Goal: Task Accomplishment & Management: Use online tool/utility

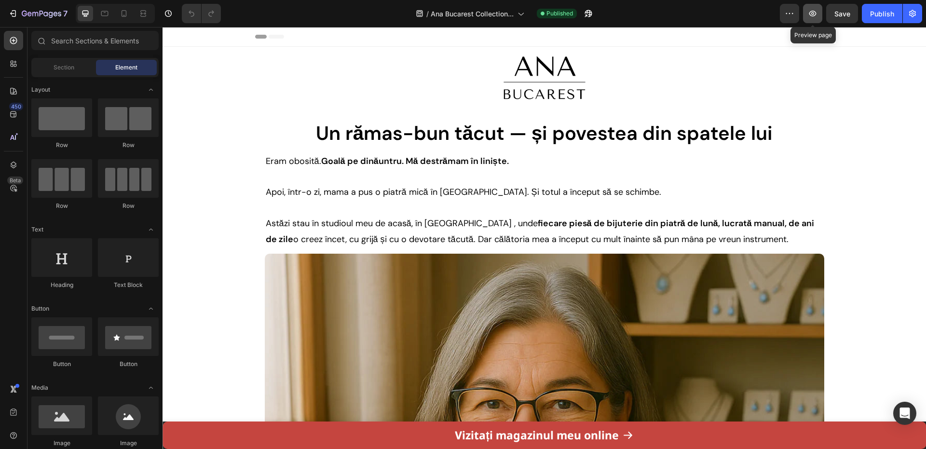
click at [809, 14] on icon "button" at bounding box center [813, 14] width 10 height 10
click at [597, 12] on button "button" at bounding box center [588, 13] width 19 height 19
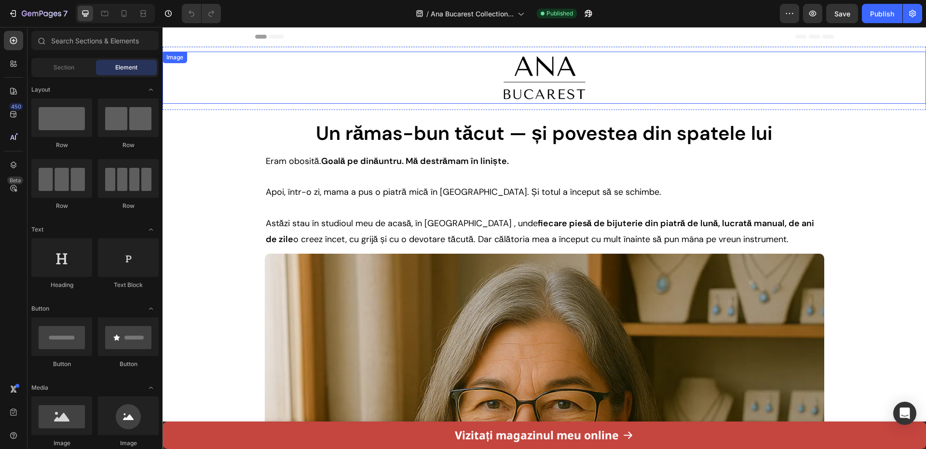
click at [301, 67] on div at bounding box center [545, 78] width 764 height 52
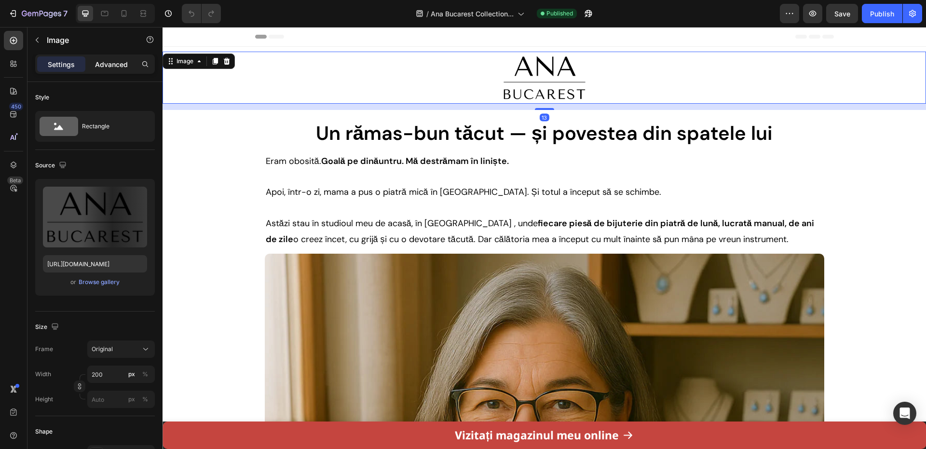
click at [113, 61] on p "Advanced" at bounding box center [111, 64] width 33 height 10
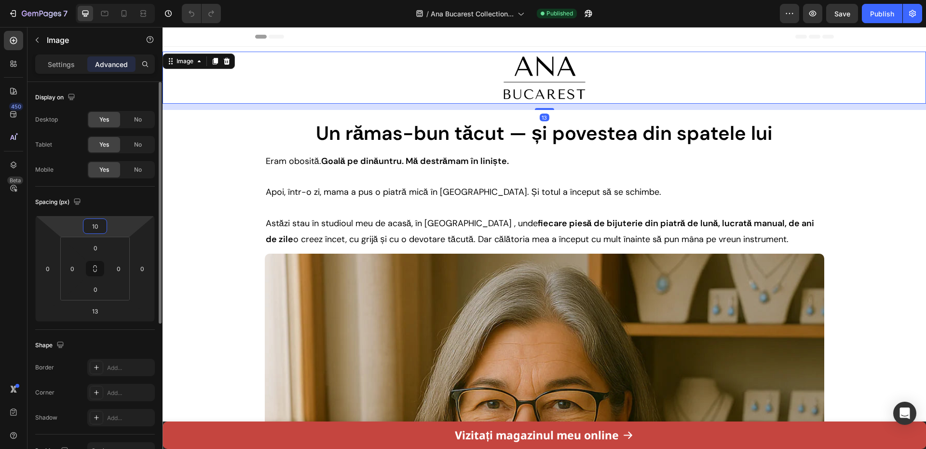
click at [100, 220] on input "10" at bounding box center [94, 226] width 19 height 14
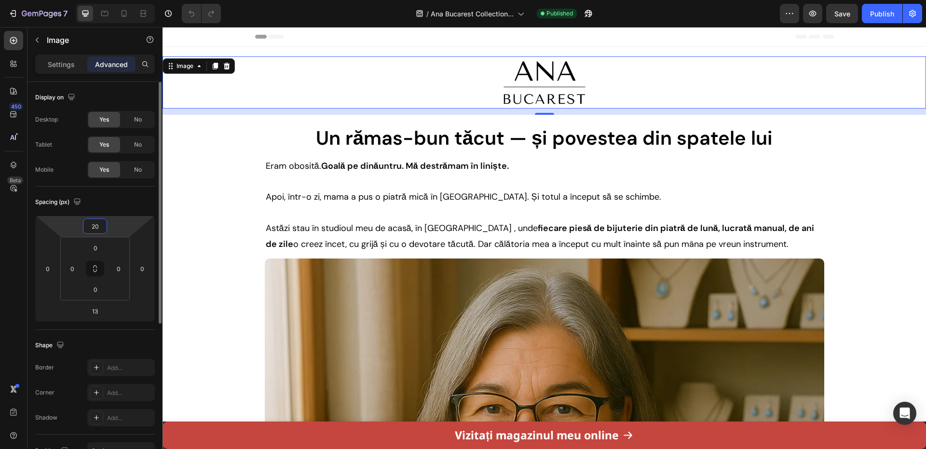
type input "20"
click at [505, 78] on img at bounding box center [544, 82] width 96 height 52
click at [517, 81] on img at bounding box center [544, 82] width 96 height 52
click at [60, 59] on p "Settings" at bounding box center [61, 64] width 27 height 10
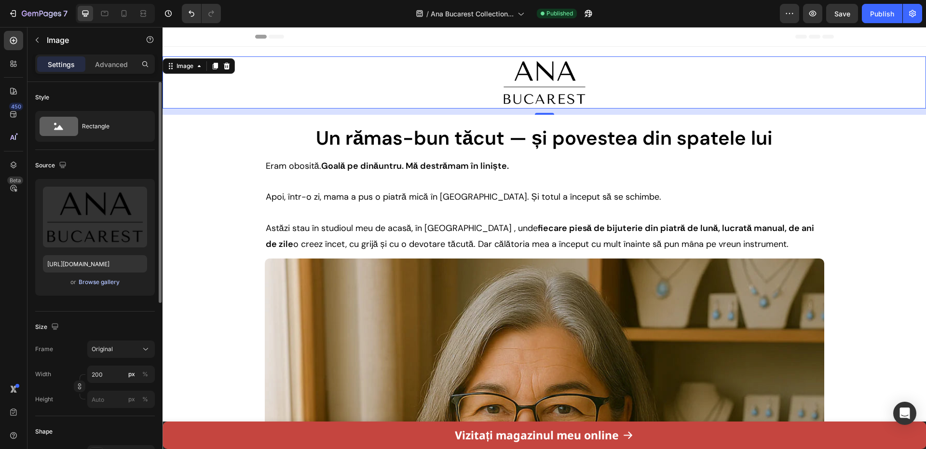
scroll to position [193, 0]
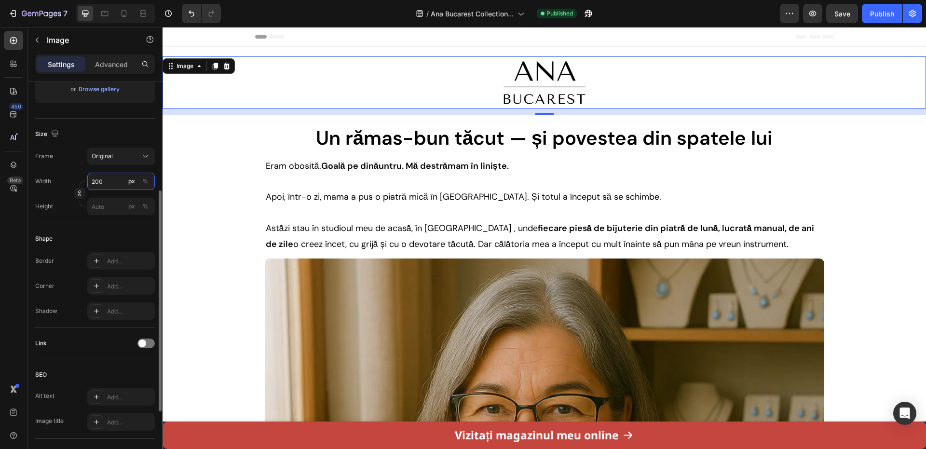
click at [108, 183] on input "200" at bounding box center [121, 181] width 68 height 17
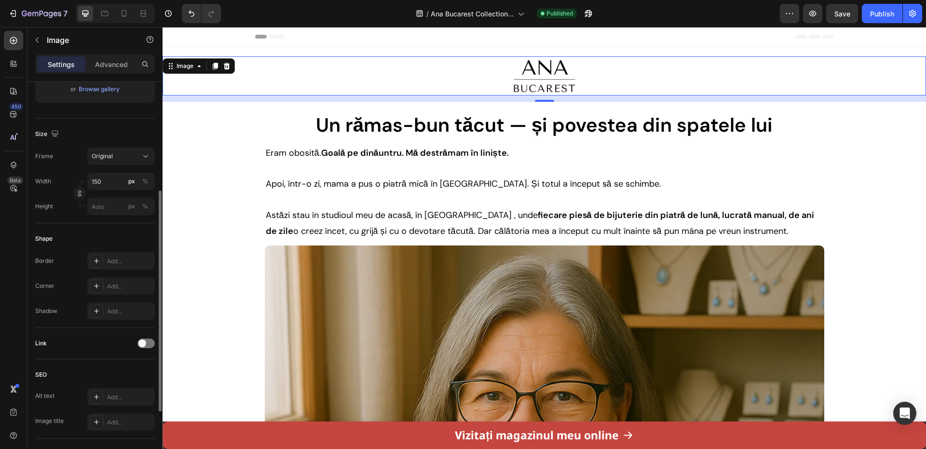
click at [114, 168] on div "Frame Original Width 150 px % Height px %" at bounding box center [95, 182] width 120 height 68
click at [119, 12] on div at bounding box center [123, 13] width 15 height 15
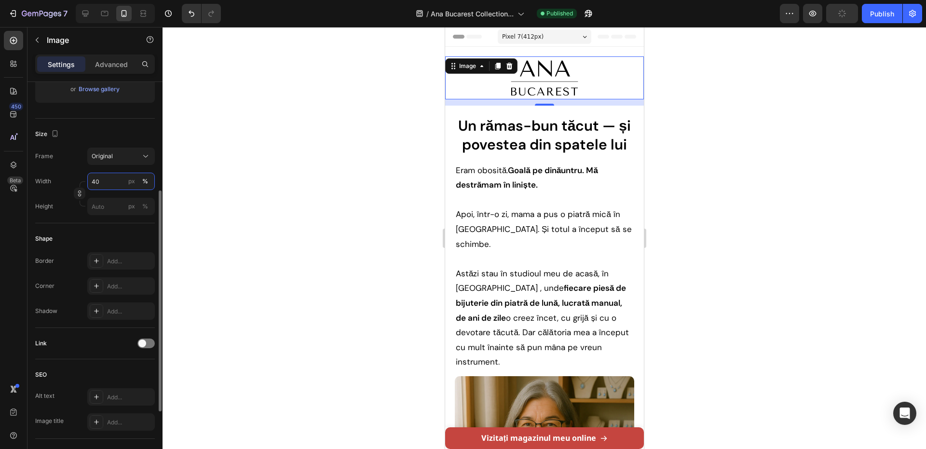
click at [111, 182] on input "40" at bounding box center [121, 181] width 68 height 17
type input "30"
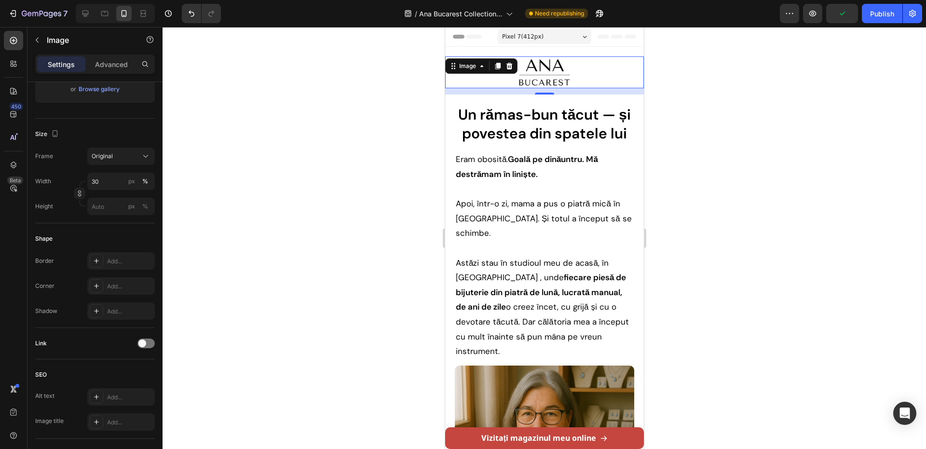
click at [324, 132] on div at bounding box center [545, 238] width 764 height 422
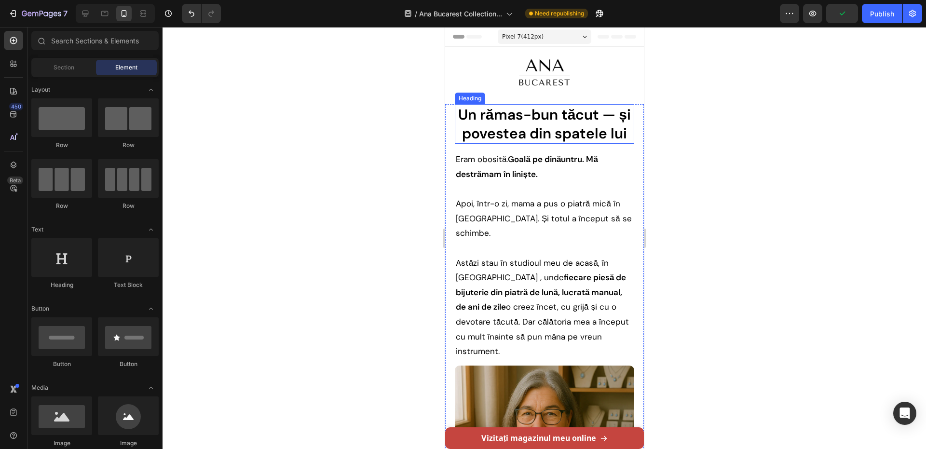
click at [785, 103] on div at bounding box center [545, 238] width 764 height 422
click at [94, 11] on div "Tablet" at bounding box center [115, 13] width 79 height 19
click at [88, 14] on icon at bounding box center [86, 14] width 6 height 6
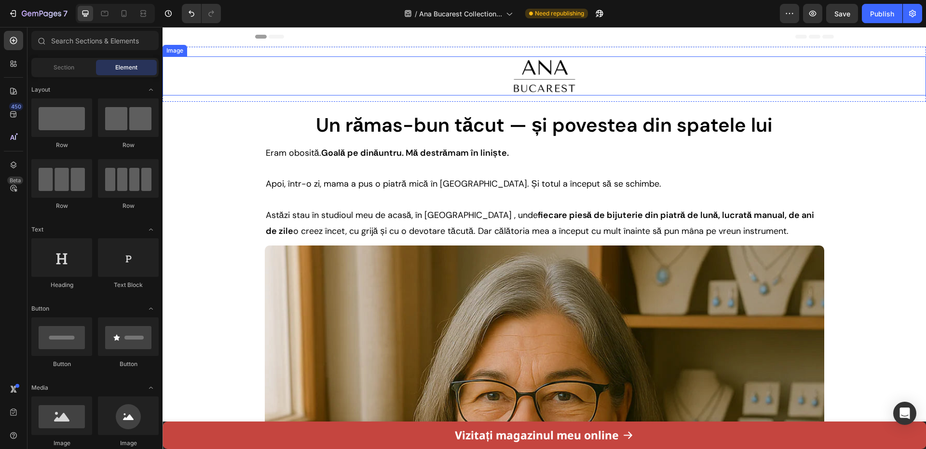
click at [509, 85] on img at bounding box center [545, 75] width 72 height 39
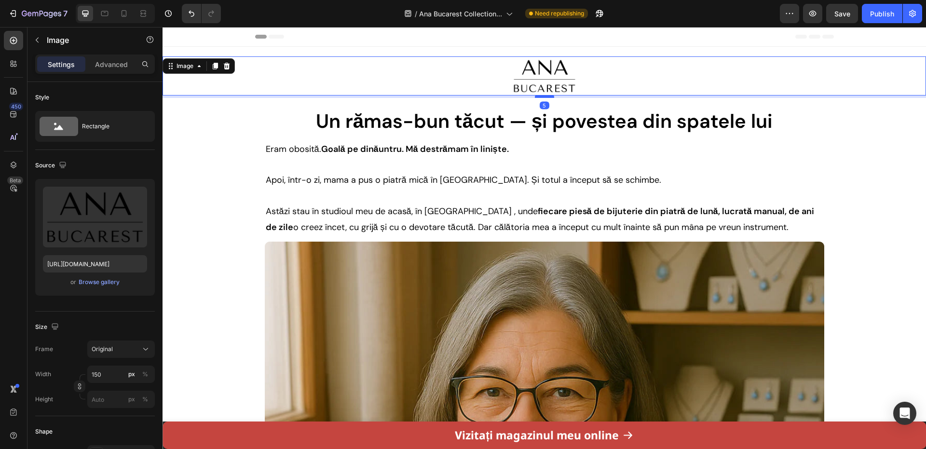
click at [543, 97] on div at bounding box center [544, 96] width 19 height 3
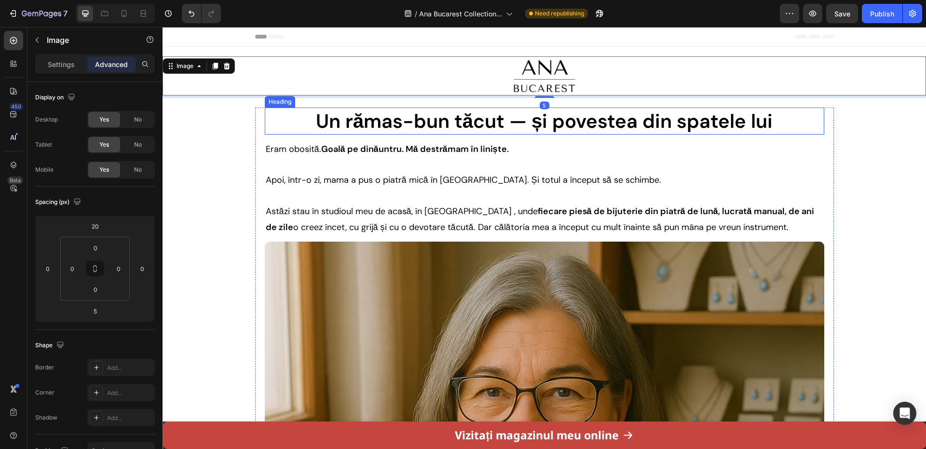
click at [617, 108] on h1 "Un rămas-bun tăcut — și povestea din spatele lui" at bounding box center [545, 121] width 560 height 27
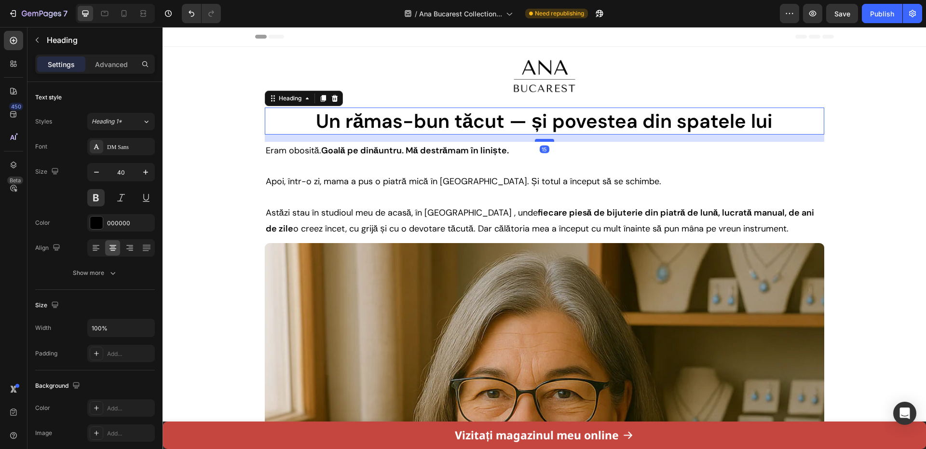
click at [542, 140] on div at bounding box center [544, 140] width 19 height 3
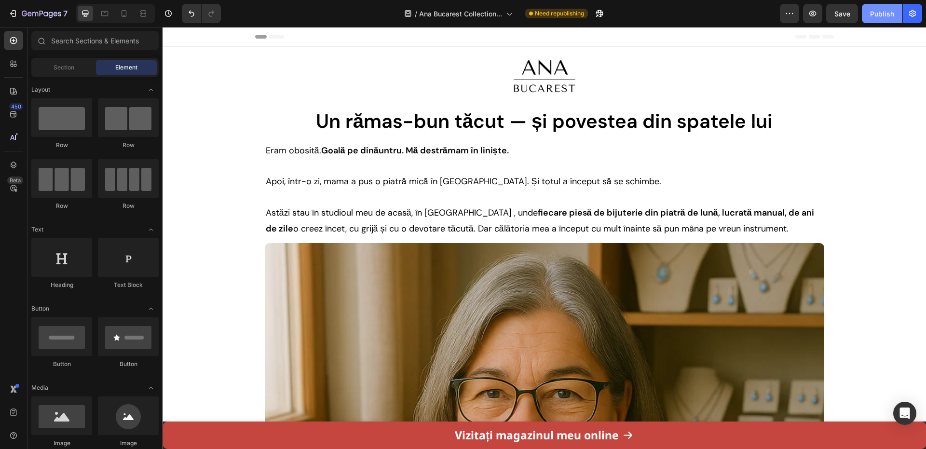
click at [877, 19] on button "Publish" at bounding box center [882, 13] width 41 height 19
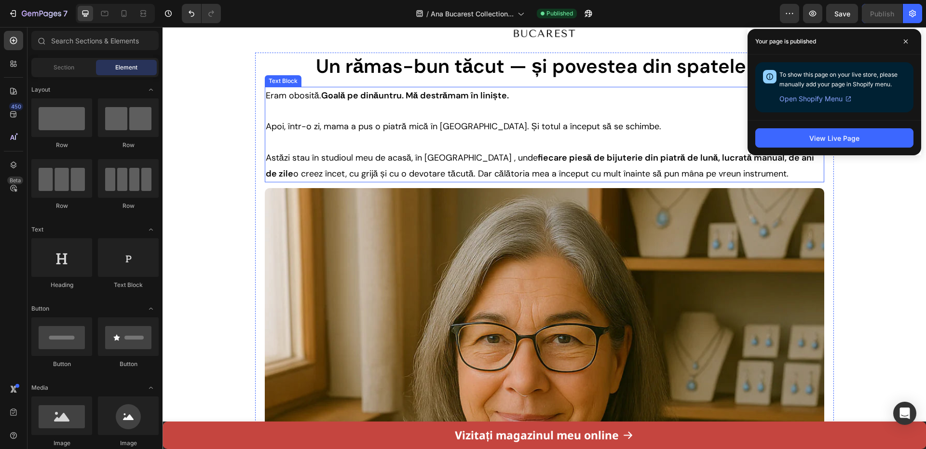
scroll to position [193, 0]
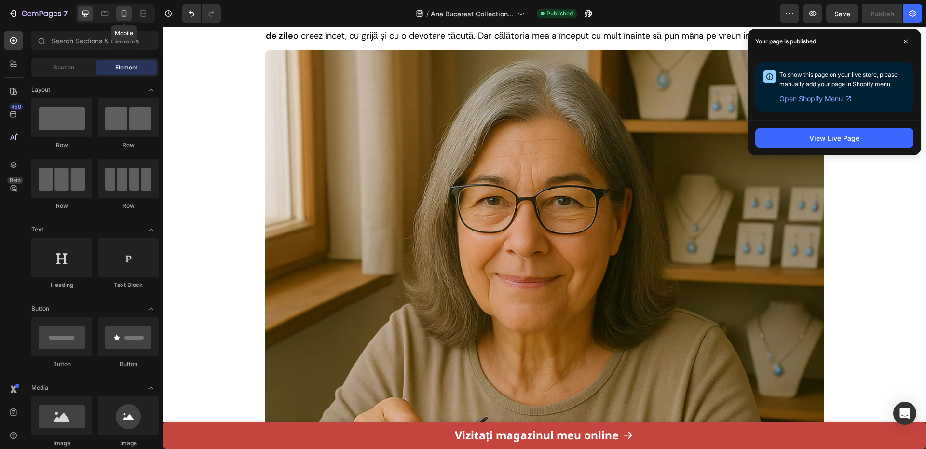
click at [122, 7] on div at bounding box center [123, 13] width 15 height 15
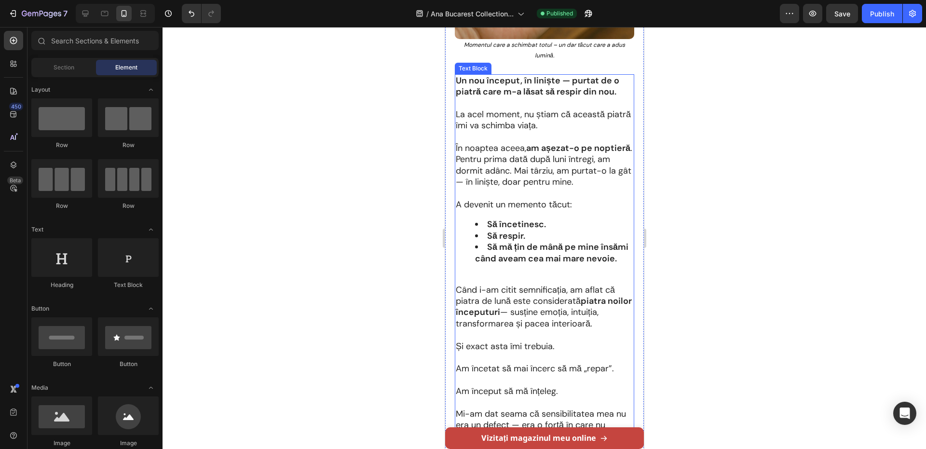
scroll to position [1680, 0]
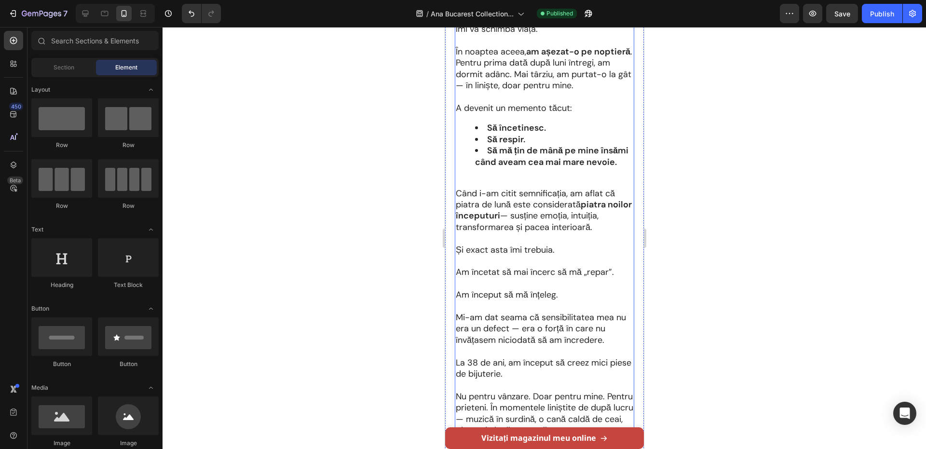
click at [527, 168] on li "Să mă țin de mână pe mine însămi când aveam cea mai mare nevoie." at bounding box center [554, 156] width 158 height 23
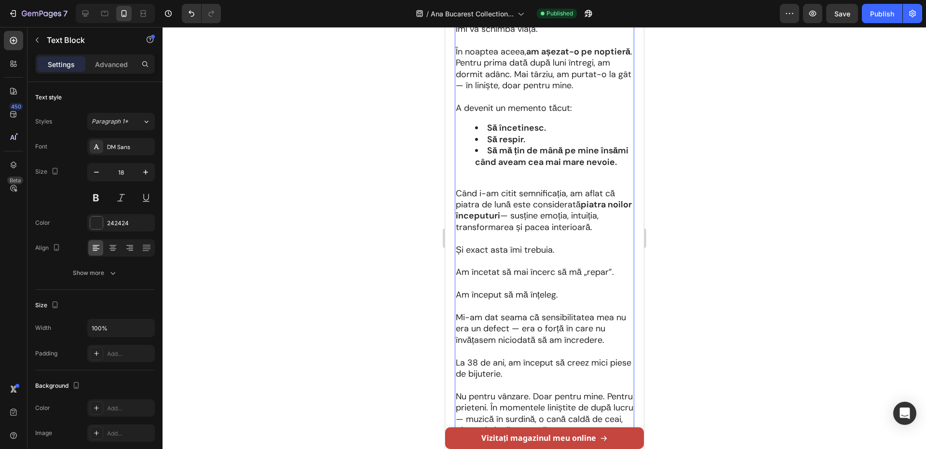
click at [519, 188] on p at bounding box center [544, 182] width 178 height 11
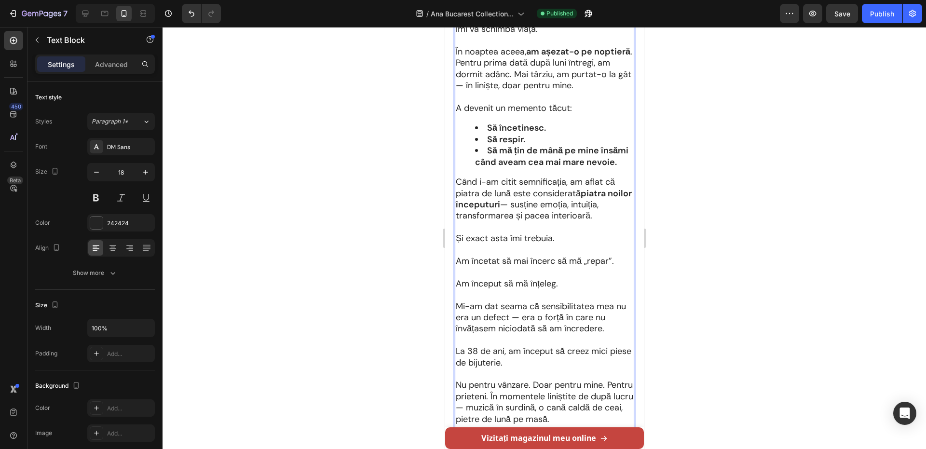
click at [727, 178] on div at bounding box center [545, 238] width 764 height 422
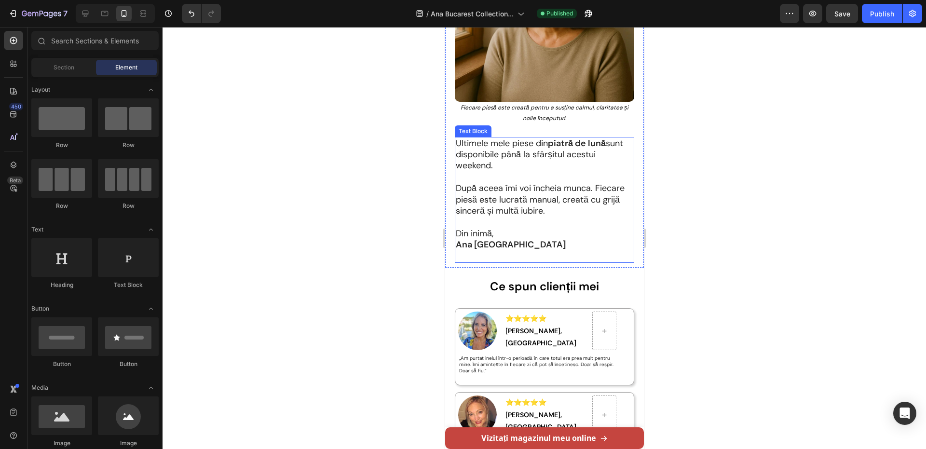
scroll to position [3224, 0]
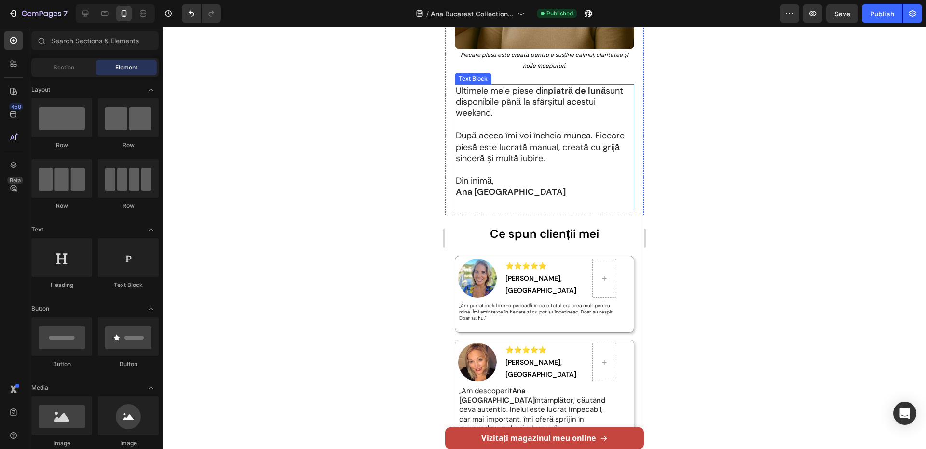
click at [520, 182] on p "Din inimă," at bounding box center [544, 181] width 178 height 11
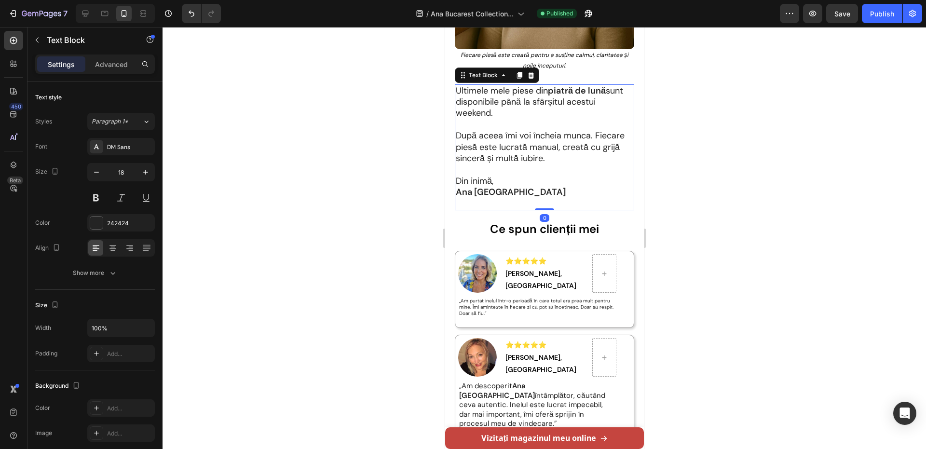
drag, startPoint x: 544, startPoint y: 212, endPoint x: 544, endPoint y: 205, distance: 6.8
click at [544, 205] on div "Ultimele mele piese din piatră de lună sunt disponibile până la sfârșitul acest…" at bounding box center [543, 147] width 179 height 126
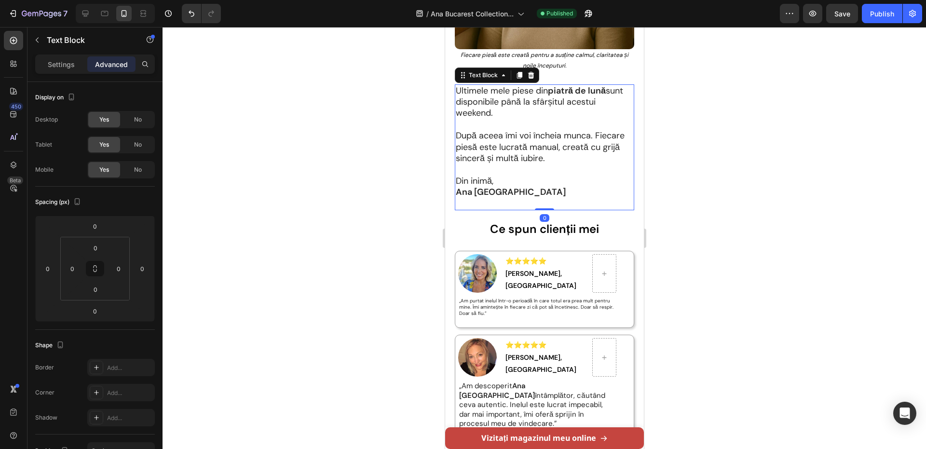
click at [759, 147] on div at bounding box center [545, 238] width 764 height 422
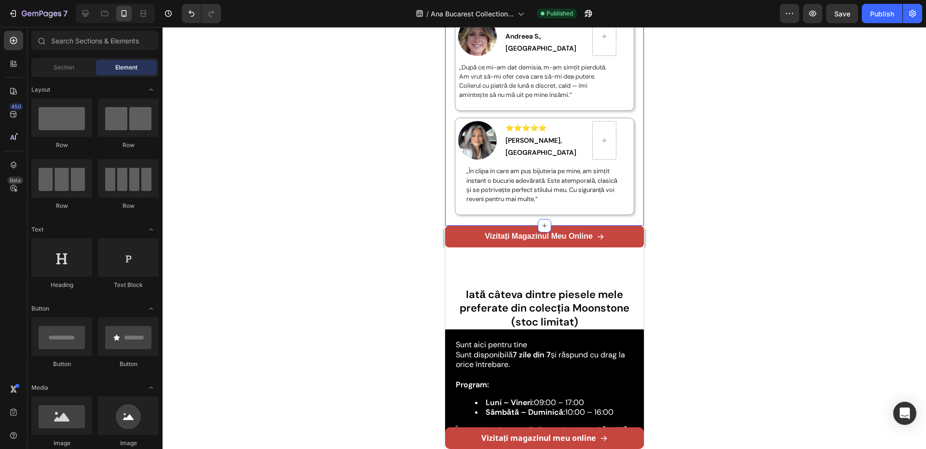
scroll to position [3707, 0]
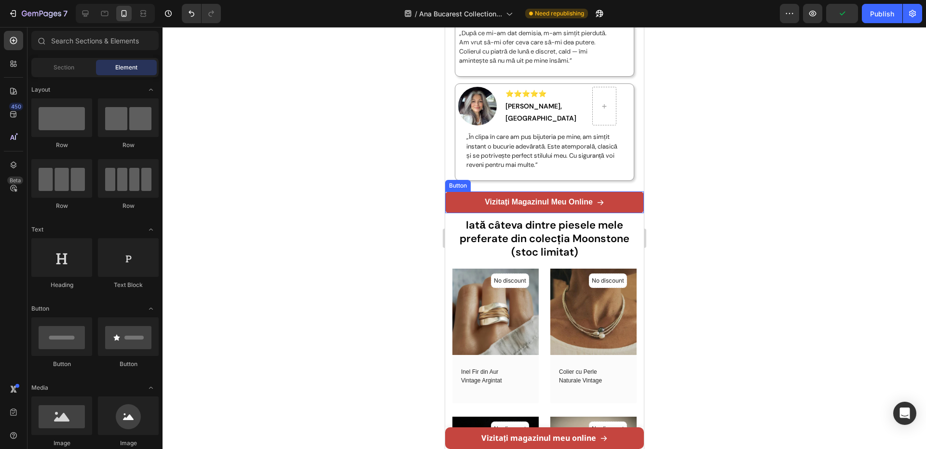
click at [546, 192] on link "Vizitați magazinul meu online" at bounding box center [544, 203] width 199 height 22
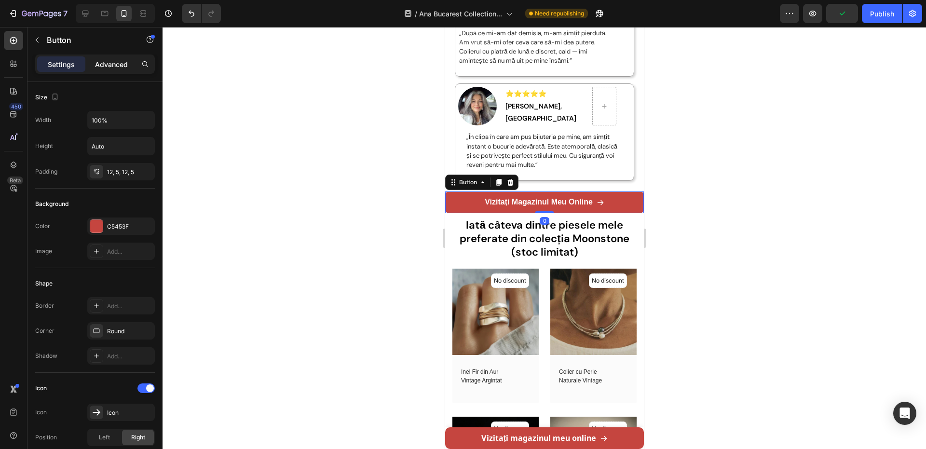
click at [117, 67] on p "Advanced" at bounding box center [111, 64] width 33 height 10
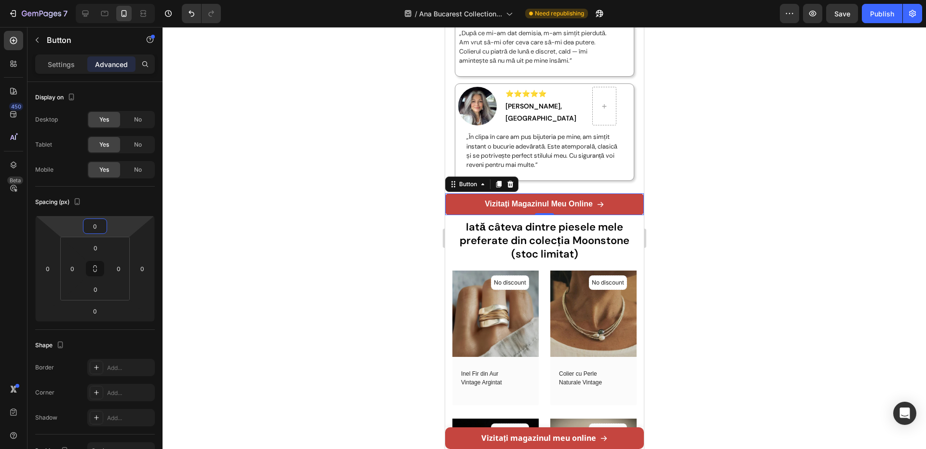
type input "4"
click at [116, 0] on html "7 Version history / Ana Bucarest Collection... Need republishing Preview Save P…" at bounding box center [463, 0] width 926 height 0
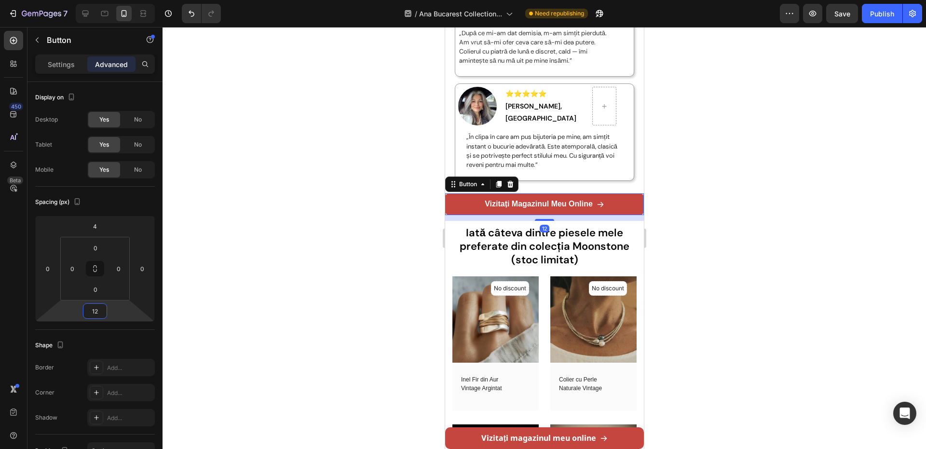
type input "18"
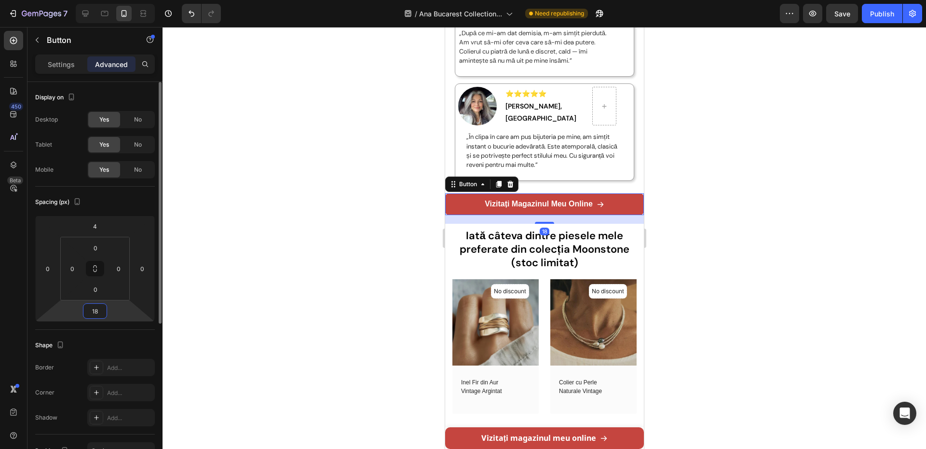
drag, startPoint x: 110, startPoint y: 313, endPoint x: 114, endPoint y: 305, distance: 9.1
click at [107, 0] on html "7 Version history / Ana Bucarest Collection... Need republishing Preview Save P…" at bounding box center [463, 0] width 926 height 0
click at [216, 251] on div at bounding box center [545, 238] width 764 height 422
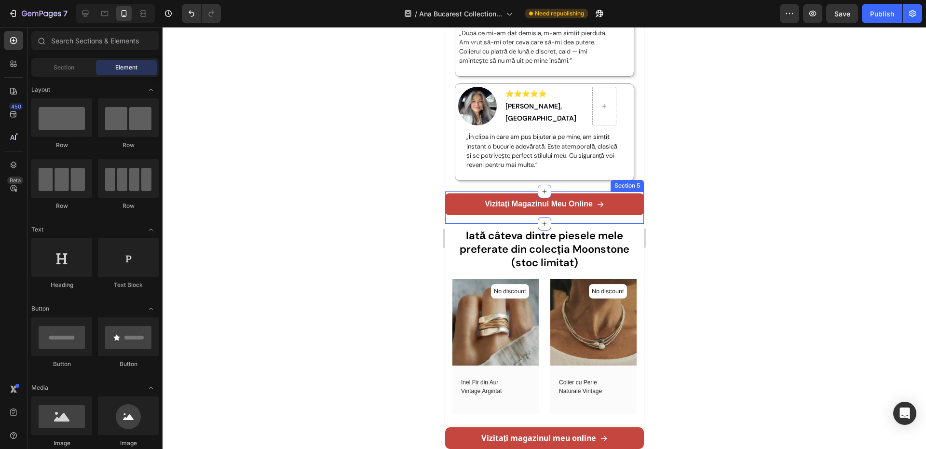
click at [556, 201] on link "Vizitați magazinul meu online" at bounding box center [544, 204] width 199 height 22
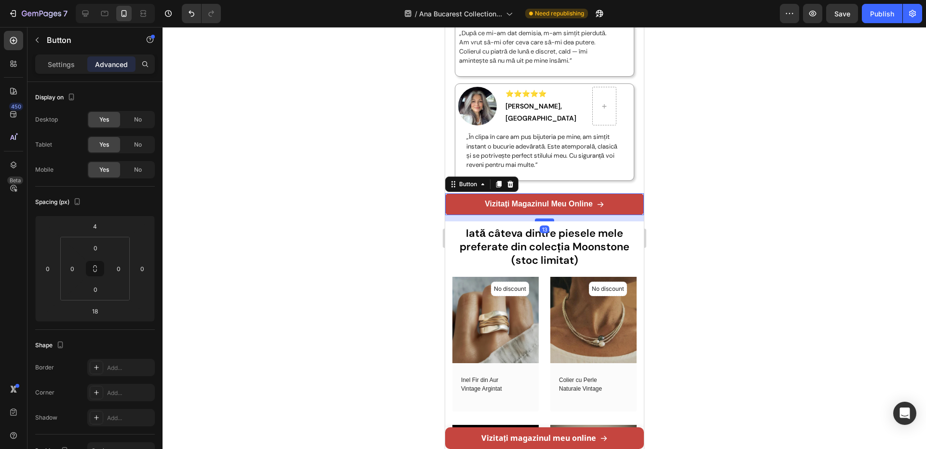
click at [547, 219] on div at bounding box center [544, 220] width 19 height 3
type input "13"
click at [710, 170] on div at bounding box center [545, 238] width 764 height 422
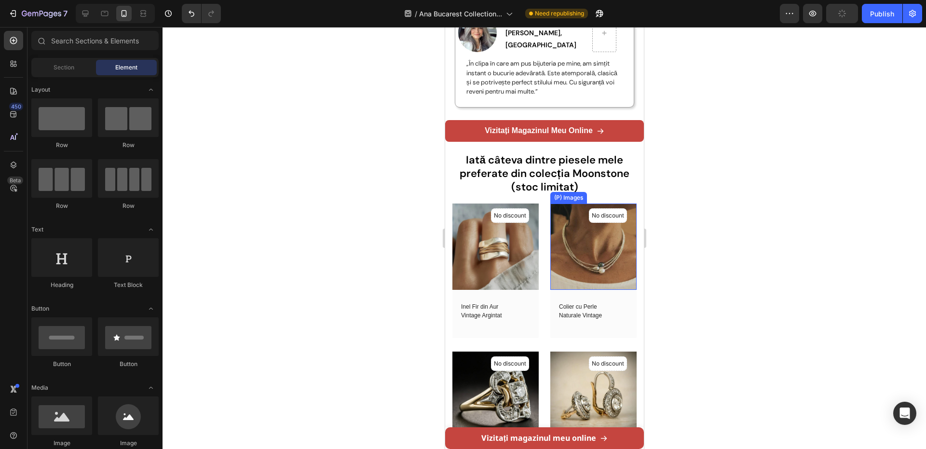
scroll to position [3803, 0]
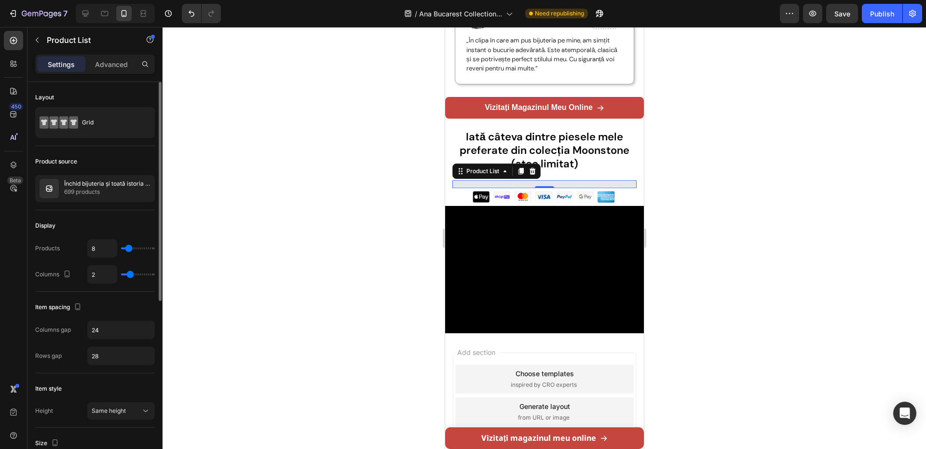
click at [134, 251] on div "8" at bounding box center [121, 248] width 68 height 18
type input "14"
type input "15"
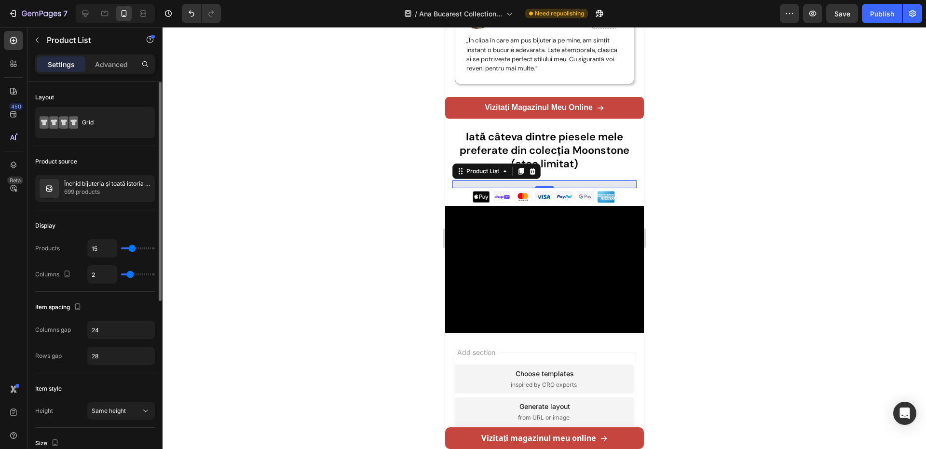
type input "16"
type input "17"
type input "18"
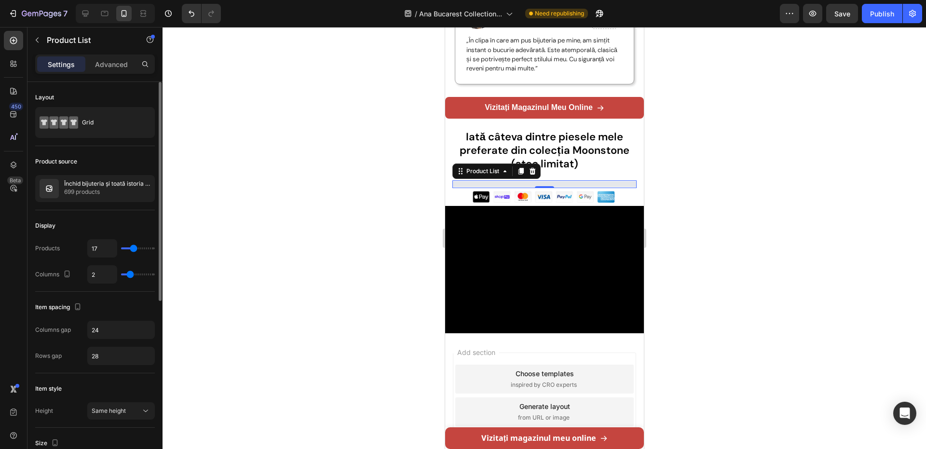
type input "18"
type input "17"
type input "16"
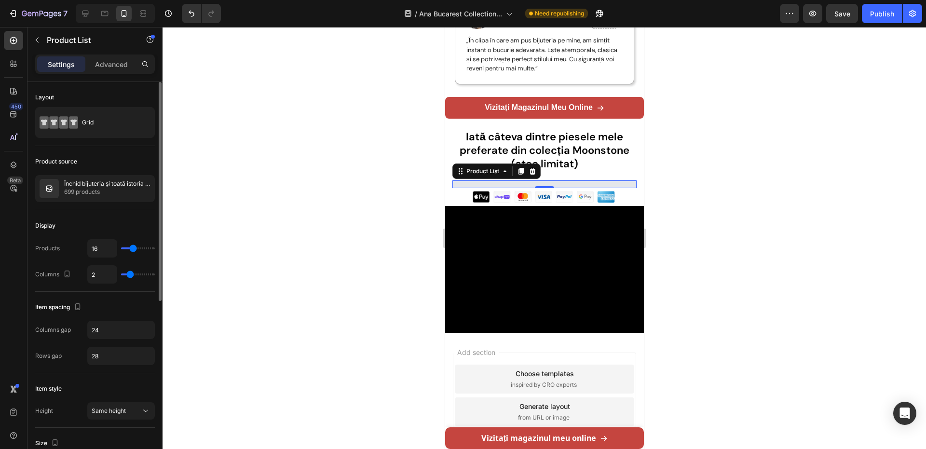
click at [133, 249] on input "range" at bounding box center [138, 249] width 34 height 2
click at [175, 236] on div at bounding box center [545, 238] width 764 height 422
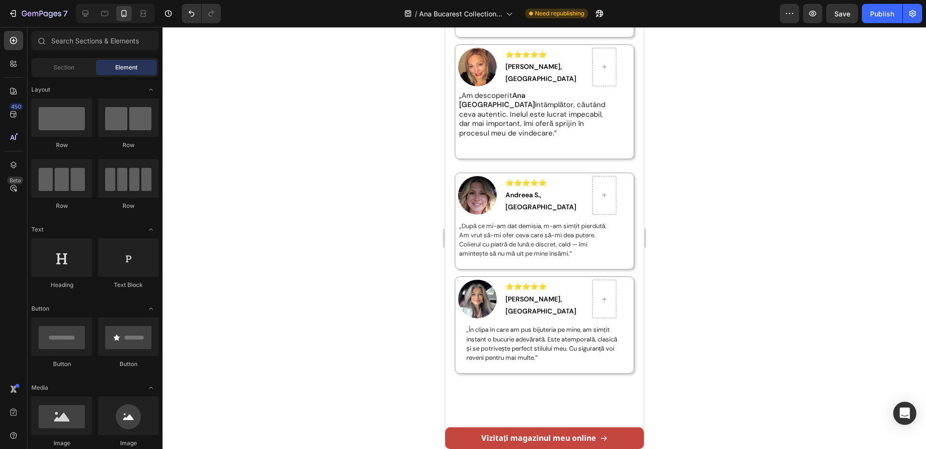
scroll to position [3417, 0]
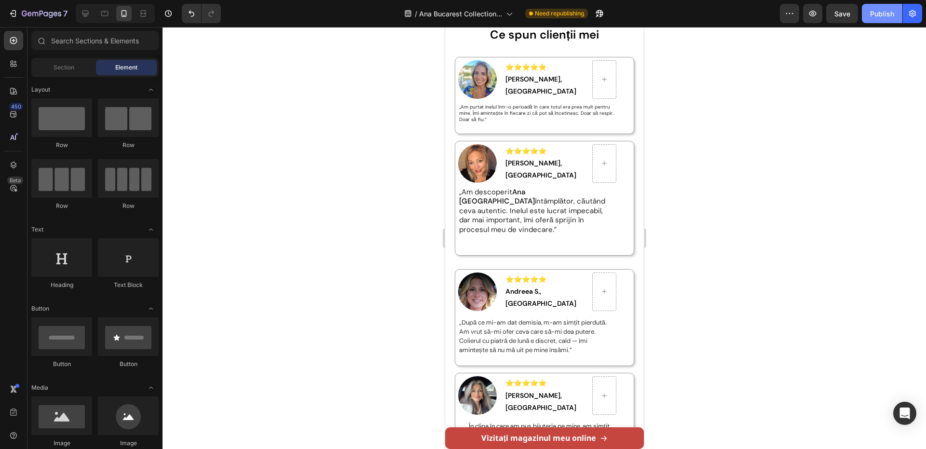
click at [872, 15] on div "Publish" at bounding box center [882, 14] width 24 height 10
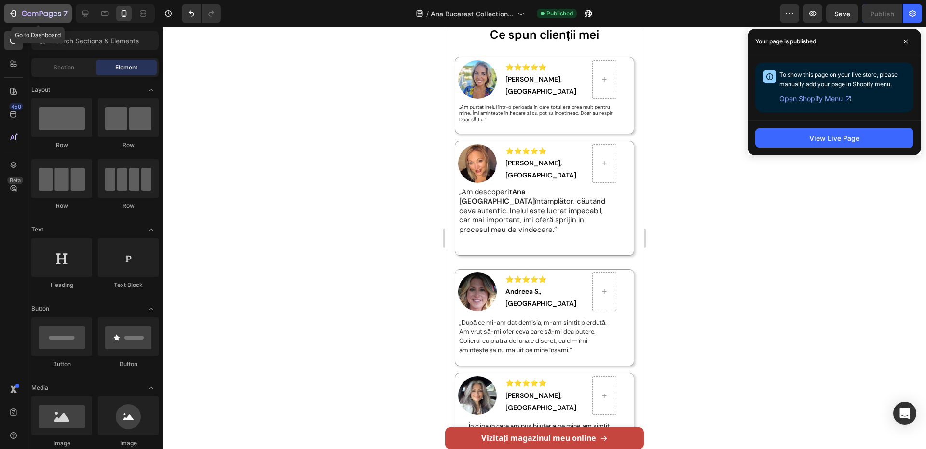
click at [8, 14] on button "7" at bounding box center [38, 13] width 68 height 19
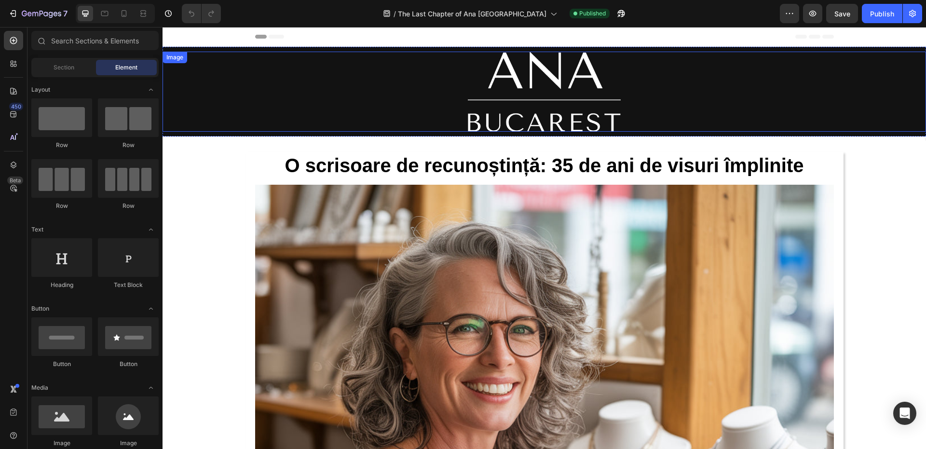
click at [509, 91] on img at bounding box center [544, 92] width 153 height 80
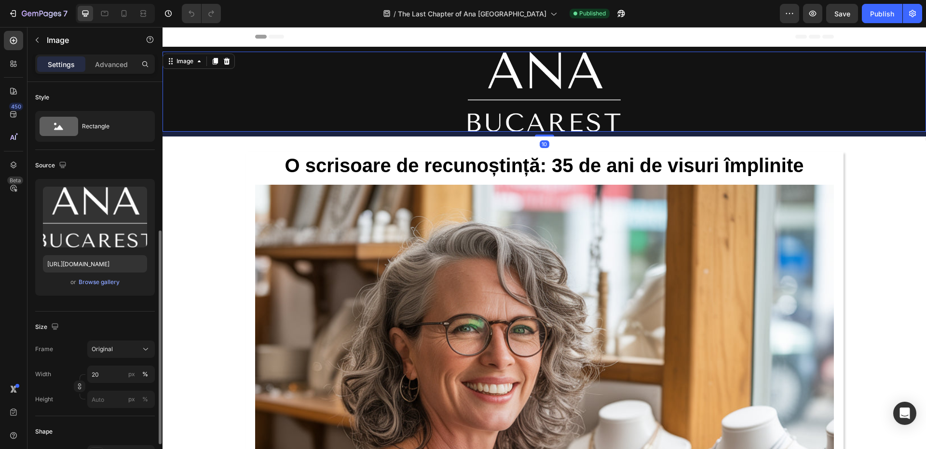
scroll to position [96, 0]
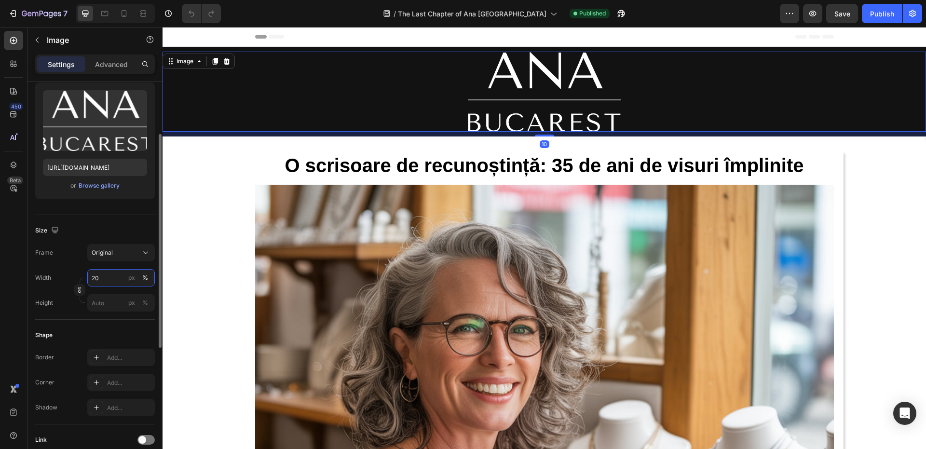
click at [104, 284] on input "20" at bounding box center [121, 277] width 68 height 17
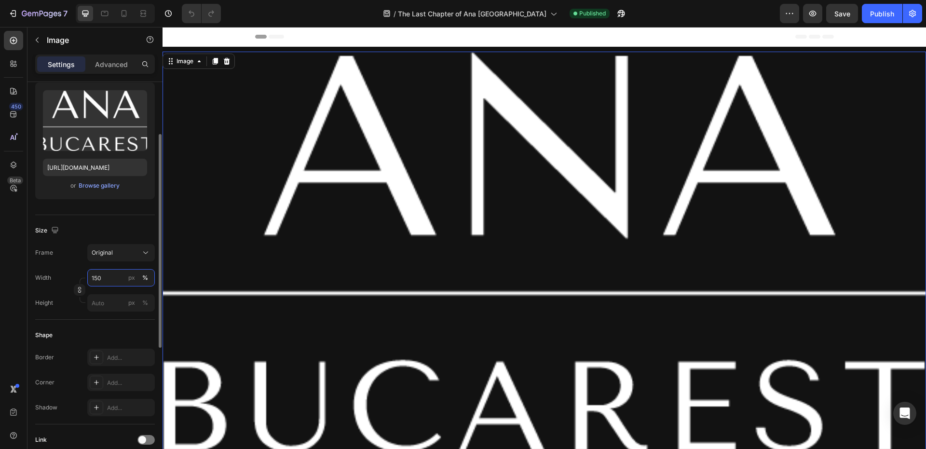
click at [120, 277] on input "150" at bounding box center [121, 277] width 68 height 17
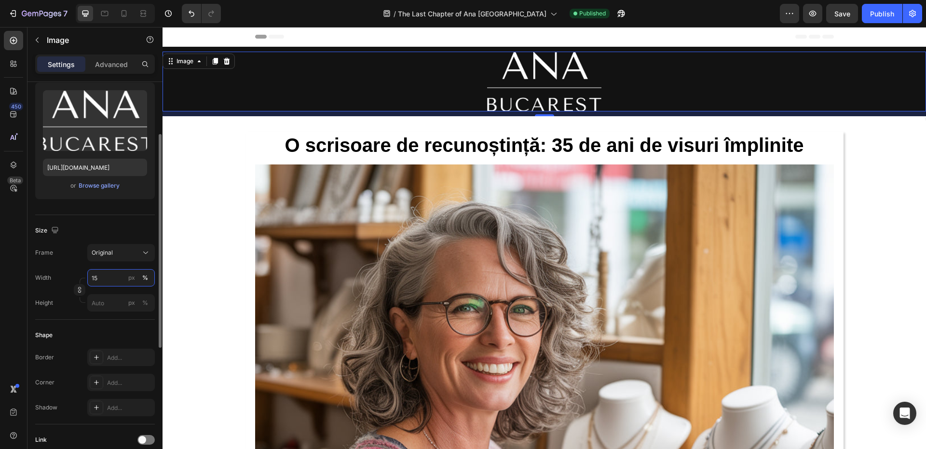
click at [120, 277] on input "15" at bounding box center [121, 277] width 68 height 17
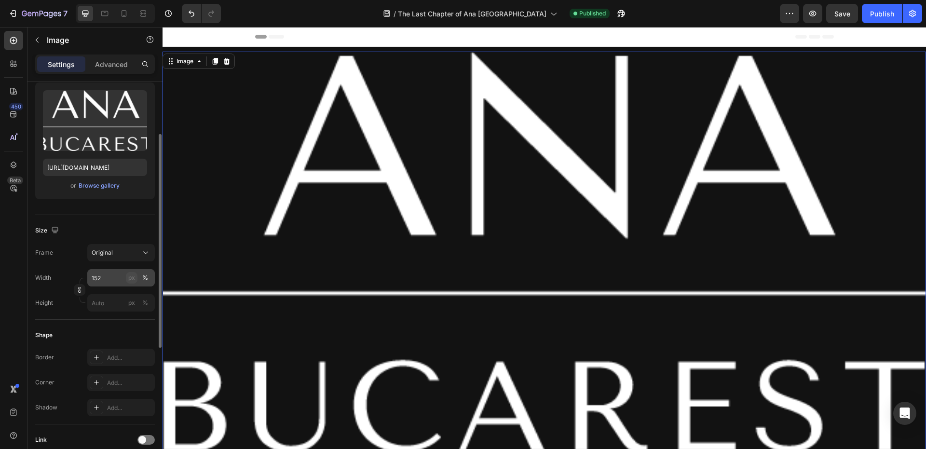
click at [131, 280] on div "px" at bounding box center [131, 278] width 7 height 9
click at [117, 280] on input "152" at bounding box center [121, 277] width 68 height 17
click at [121, 279] on input "150" at bounding box center [121, 277] width 68 height 17
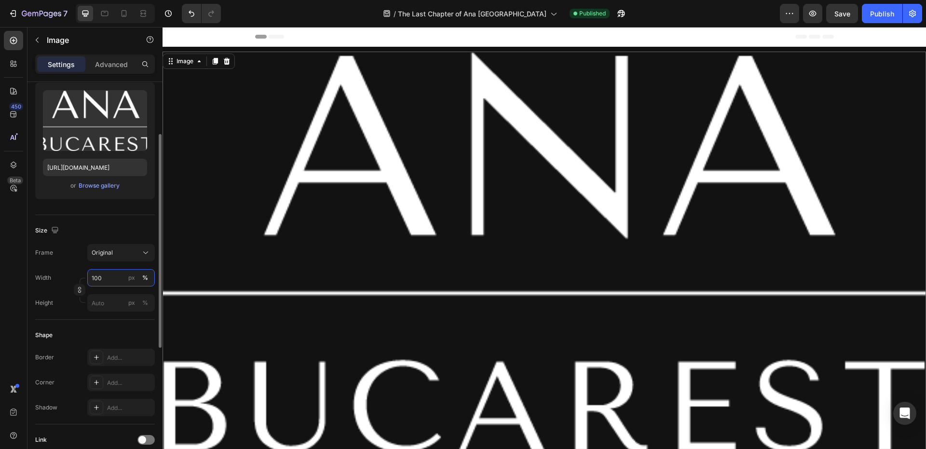
click at [121, 279] on input "100" at bounding box center [121, 277] width 68 height 17
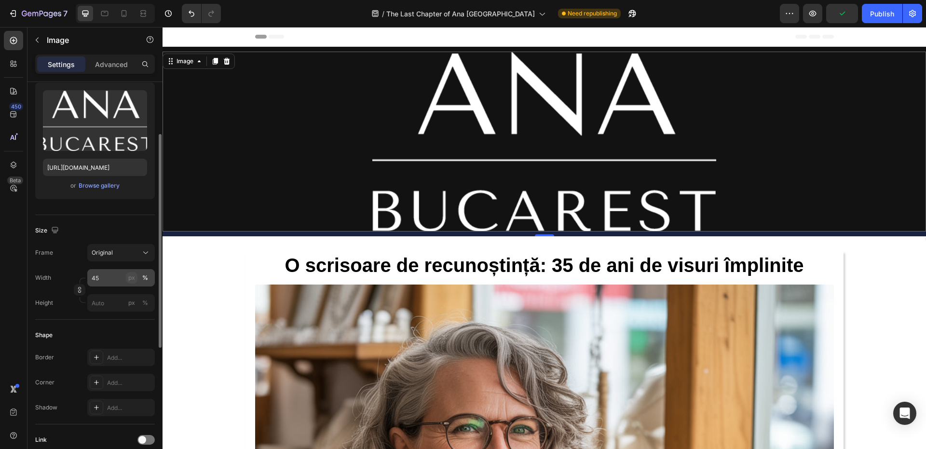
click at [130, 278] on div "px" at bounding box center [131, 278] width 7 height 9
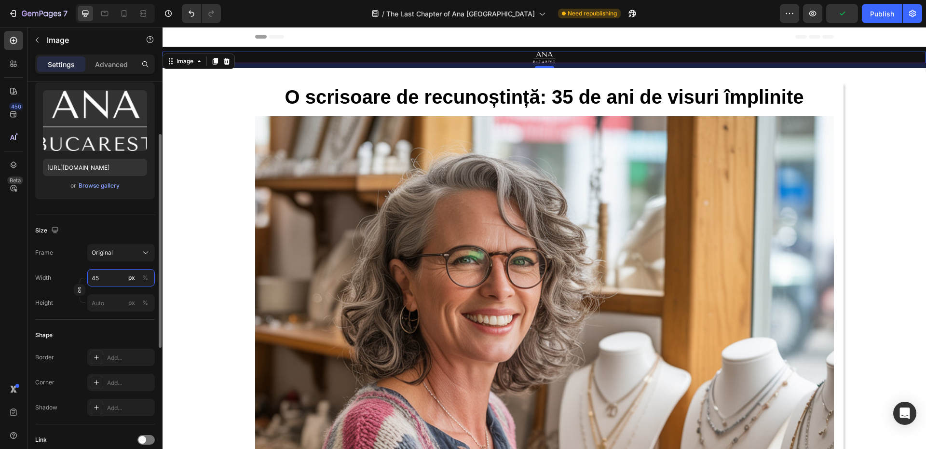
click at [117, 279] on input "45" at bounding box center [121, 277] width 68 height 17
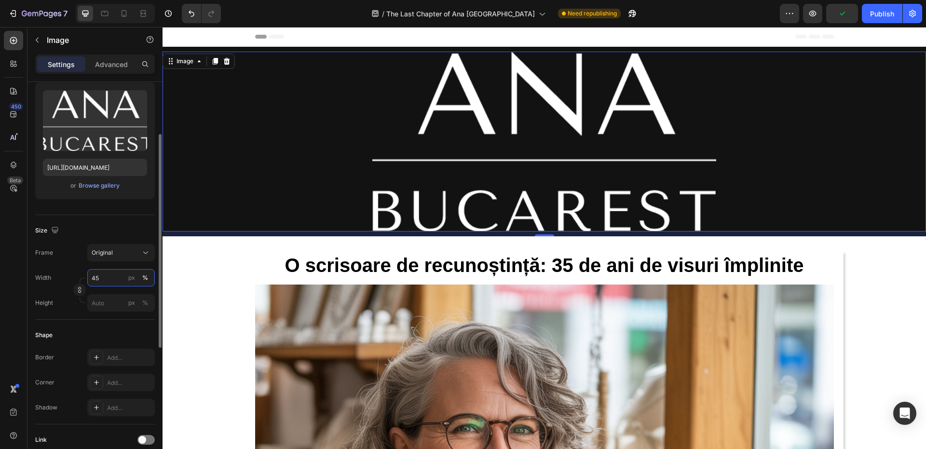
click at [117, 279] on input "45" at bounding box center [121, 277] width 68 height 17
click at [129, 278] on div "px" at bounding box center [131, 278] width 7 height 9
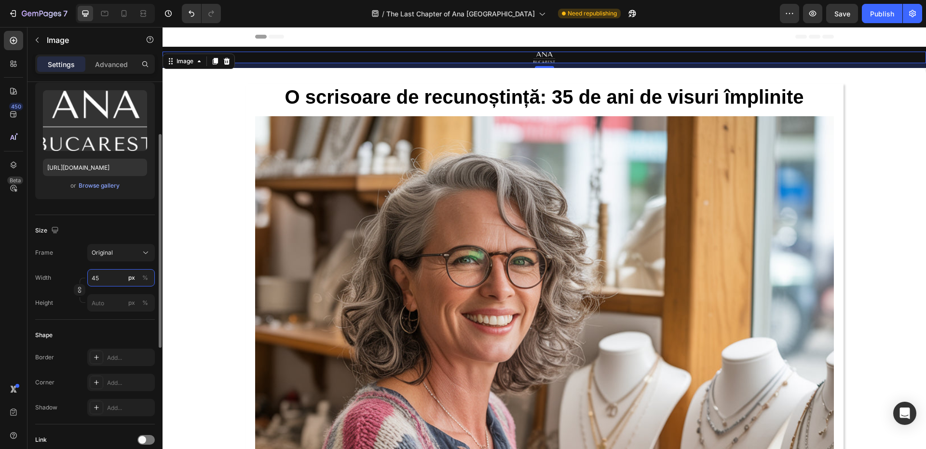
click at [110, 279] on input "45" at bounding box center [121, 277] width 68 height 17
drag, startPoint x: 102, startPoint y: 279, endPoint x: 92, endPoint y: 279, distance: 10.6
click at [92, 279] on input "45" at bounding box center [121, 277] width 68 height 17
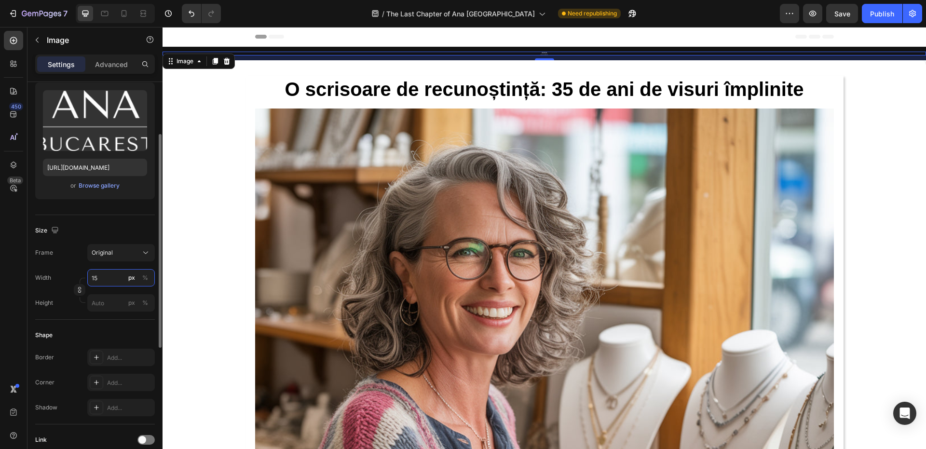
type input "150"
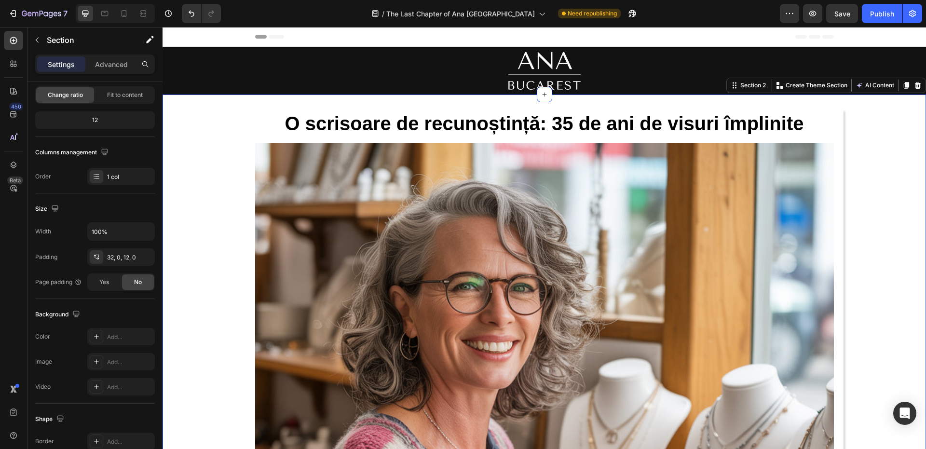
scroll to position [0, 0]
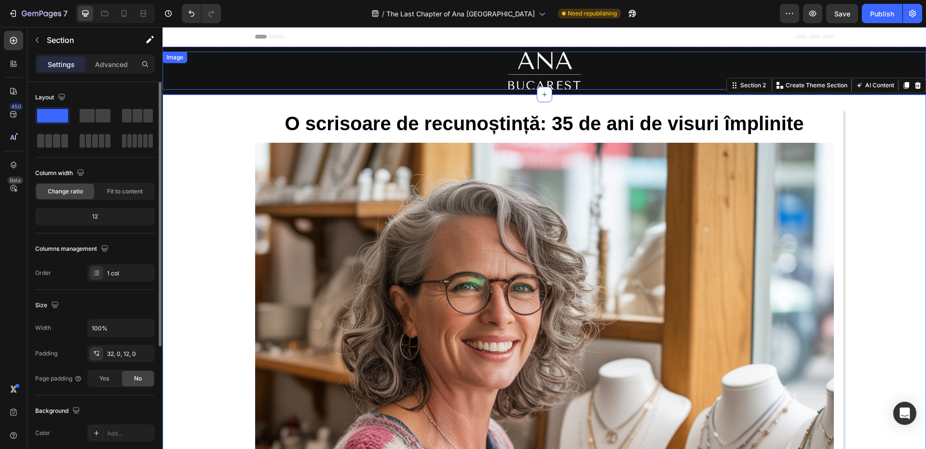
click at [519, 67] on img at bounding box center [545, 71] width 72 height 38
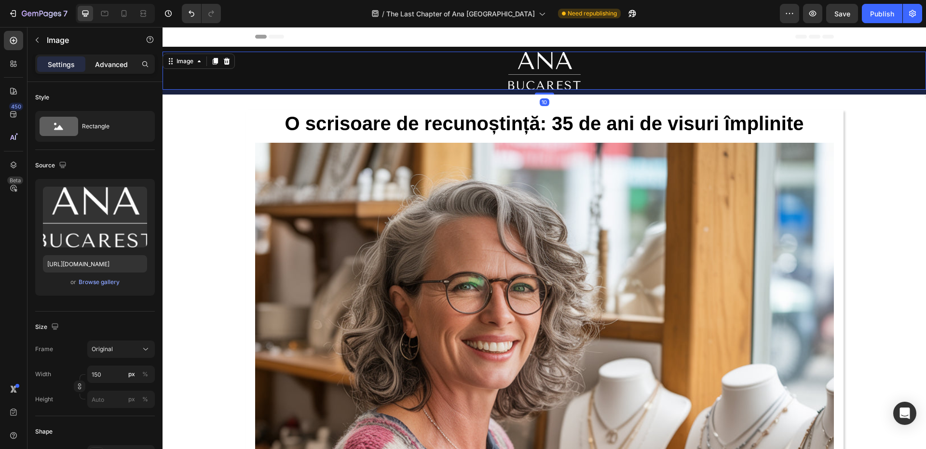
click at [116, 69] on p "Advanced" at bounding box center [111, 64] width 33 height 10
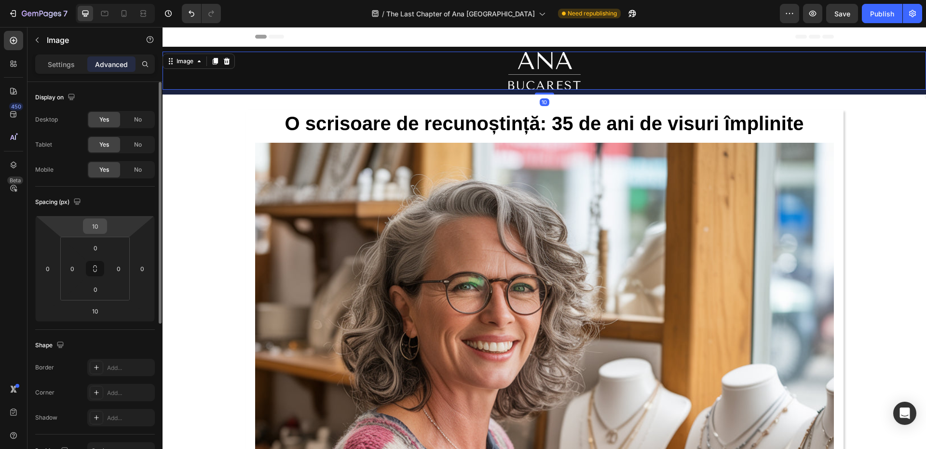
click at [100, 225] on input "10" at bounding box center [94, 226] width 19 height 14
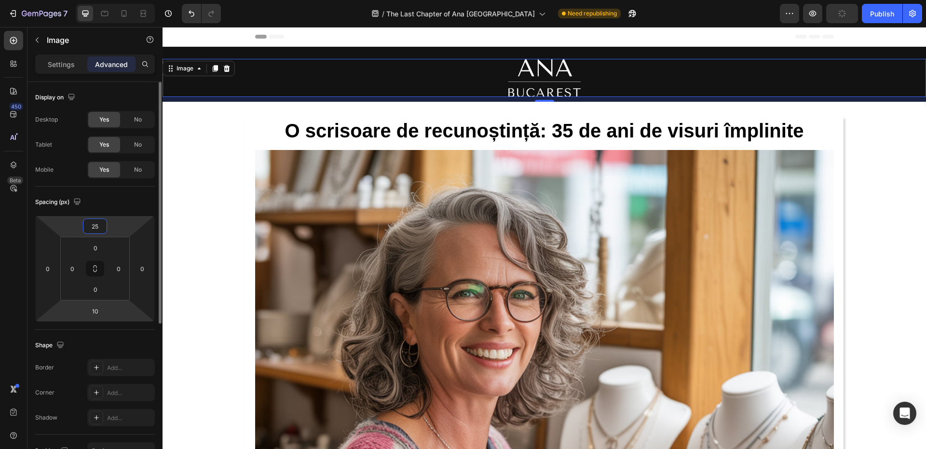
type input "25"
click at [109, 0] on html "7 Version history / The Last Chapter of Ana Bucarest Need republishing Preview …" at bounding box center [463, 0] width 926 height 0
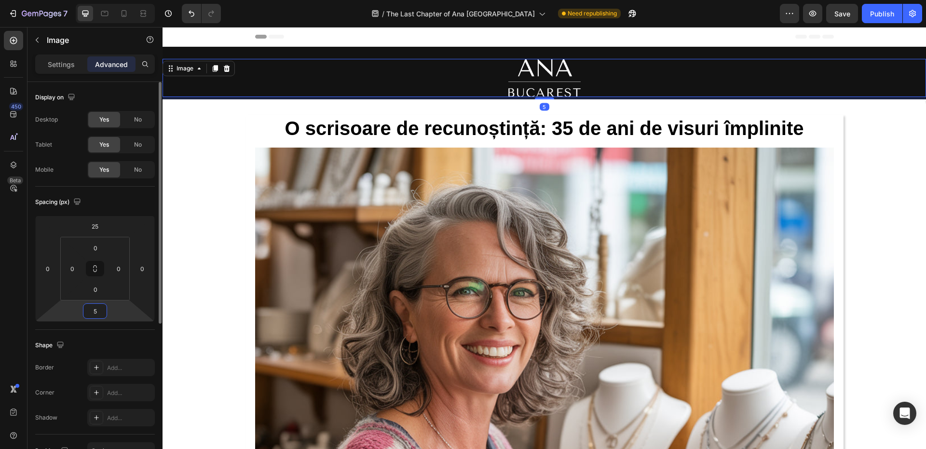
click at [105, 315] on div "5" at bounding box center [95, 310] width 24 height 15
click at [101, 312] on input "5" at bounding box center [94, 311] width 19 height 14
click at [103, 307] on input "5" at bounding box center [94, 311] width 19 height 14
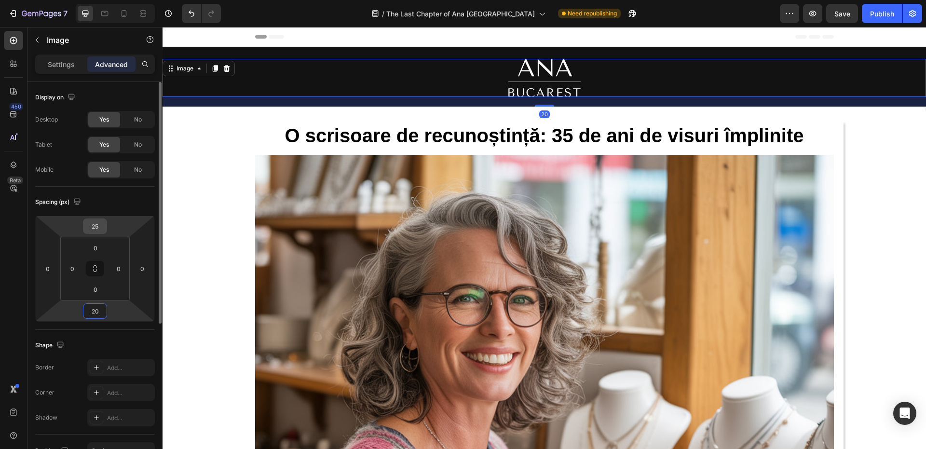
type input "20"
click at [98, 228] on input "25" at bounding box center [94, 226] width 19 height 14
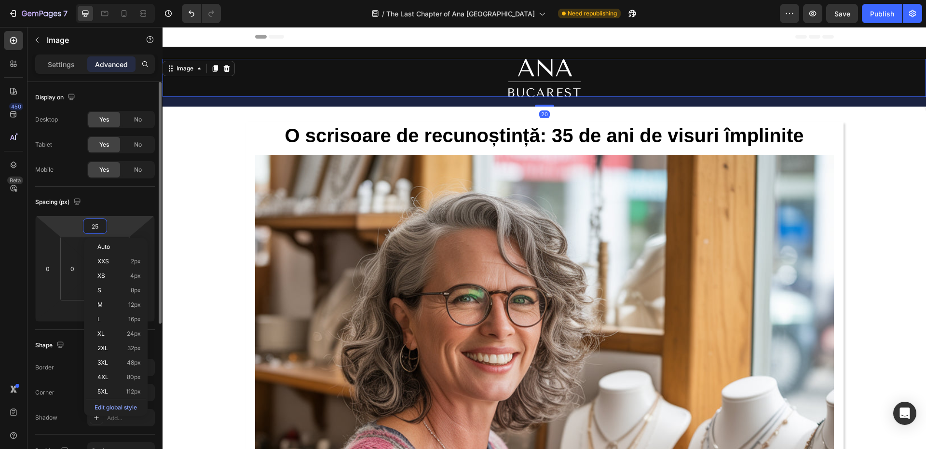
click at [98, 228] on input "25" at bounding box center [94, 226] width 19 height 14
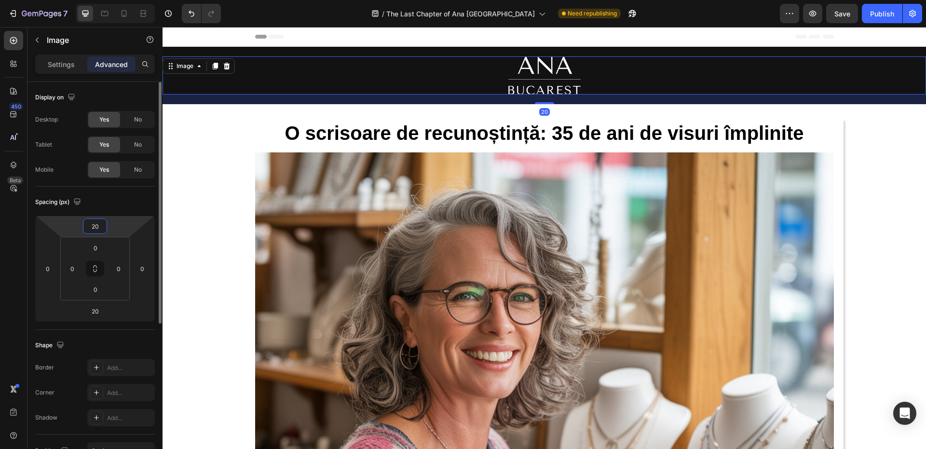
type input "20"
click at [123, 205] on div "Spacing (px)" at bounding box center [95, 201] width 120 height 15
click at [42, 66] on div "Settings" at bounding box center [61, 63] width 48 height 15
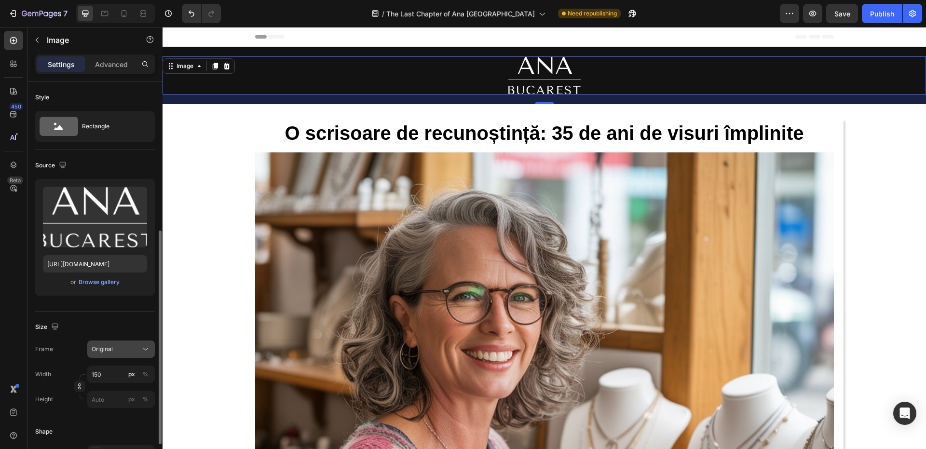
scroll to position [96, 0]
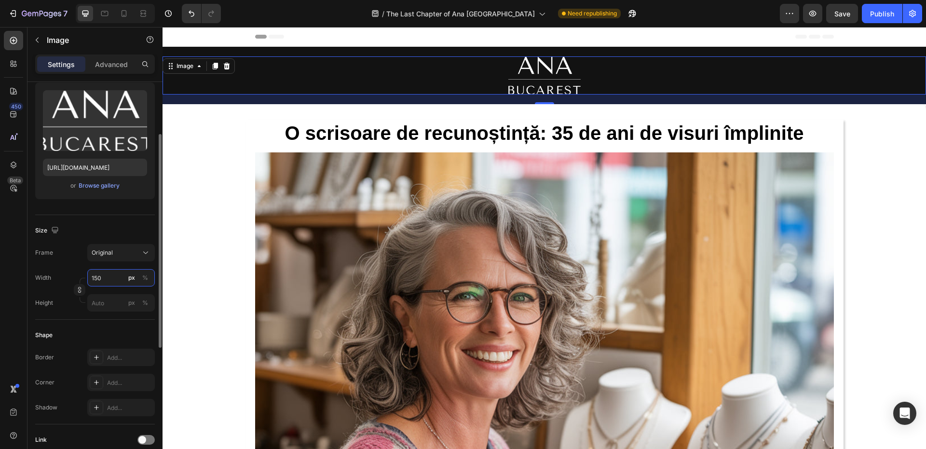
click at [110, 280] on input "150" at bounding box center [121, 277] width 68 height 17
click at [110, 279] on input "150" at bounding box center [121, 277] width 68 height 17
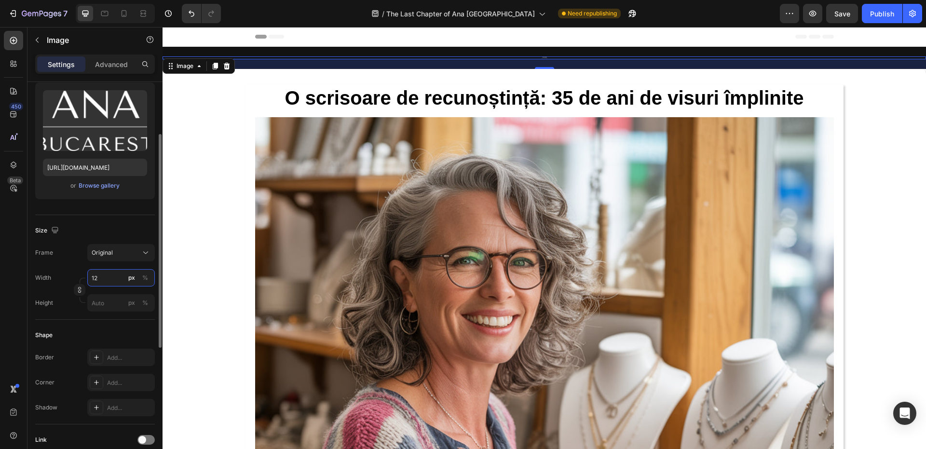
type input "120"
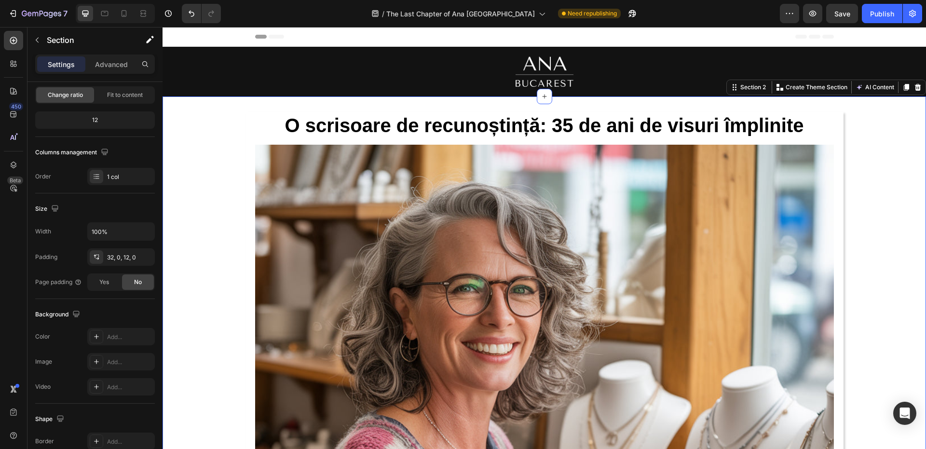
scroll to position [0, 0]
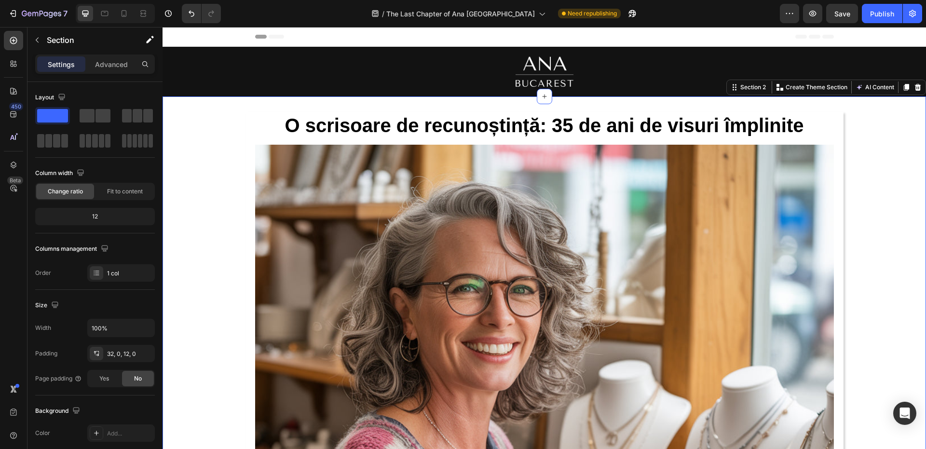
click at [523, 112] on h1 "O scrisoare de recunoștință: 35 de ani de visuri împlinite" at bounding box center [544, 125] width 579 height 27
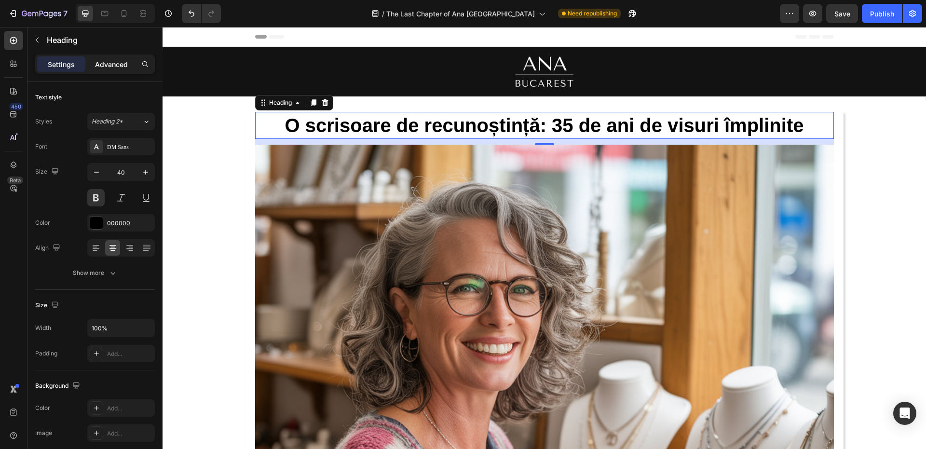
click at [117, 67] on p "Advanced" at bounding box center [111, 64] width 33 height 10
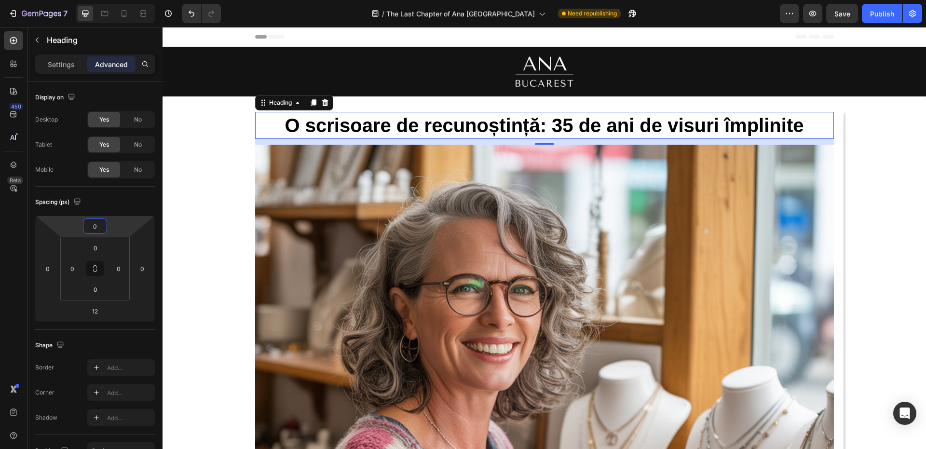
type input "-20"
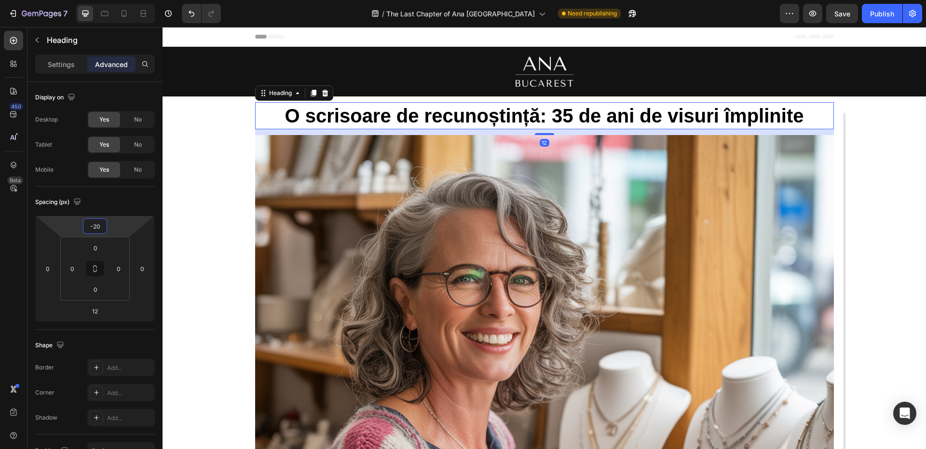
drag, startPoint x: 113, startPoint y: 225, endPoint x: 115, endPoint y: 230, distance: 5.0
click at [115, 0] on html "7 Version history / The Last Chapter of Ana Bucarest Need republishing Preview …" at bounding box center [463, 0] width 926 height 0
click at [150, 192] on div "Spacing (px) -20 0 12 0 0 0 0 0" at bounding box center [95, 258] width 120 height 143
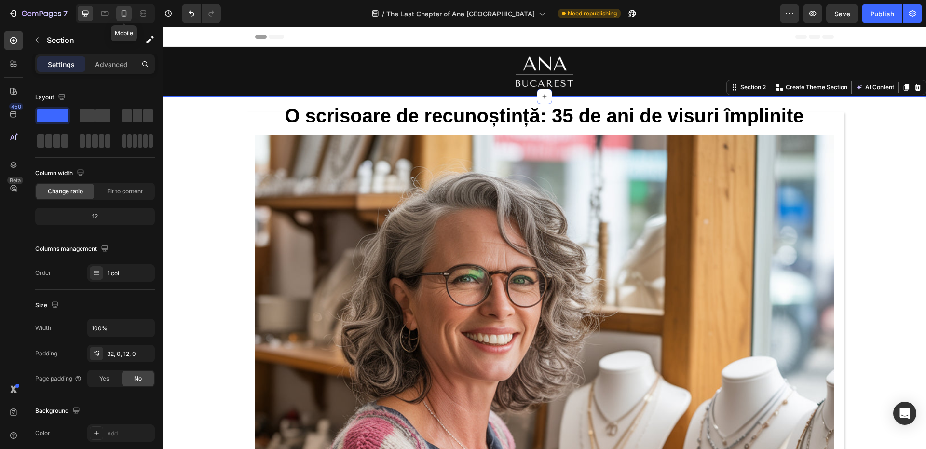
click at [121, 17] on icon at bounding box center [124, 14] width 10 height 10
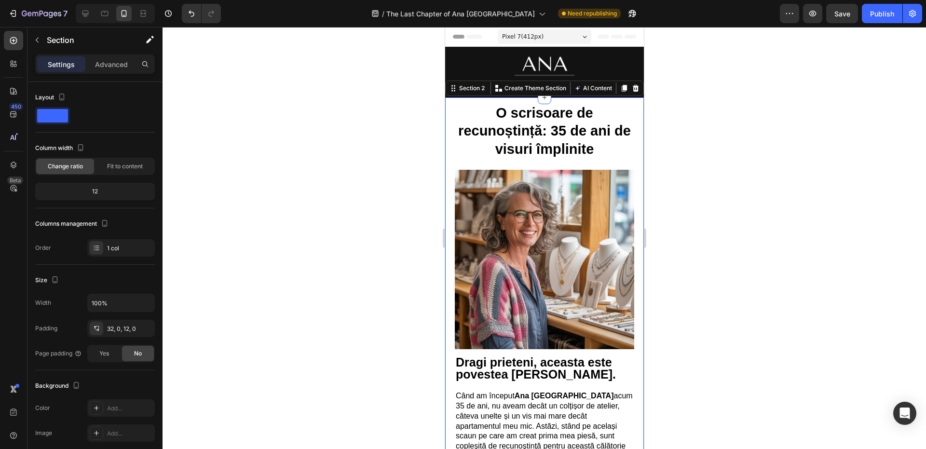
click at [663, 119] on div at bounding box center [545, 238] width 764 height 422
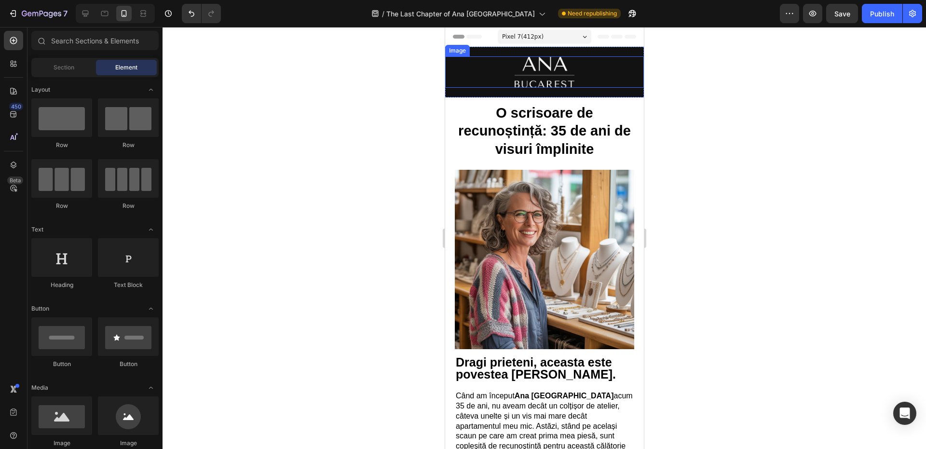
click at [545, 80] on img at bounding box center [544, 71] width 60 height 31
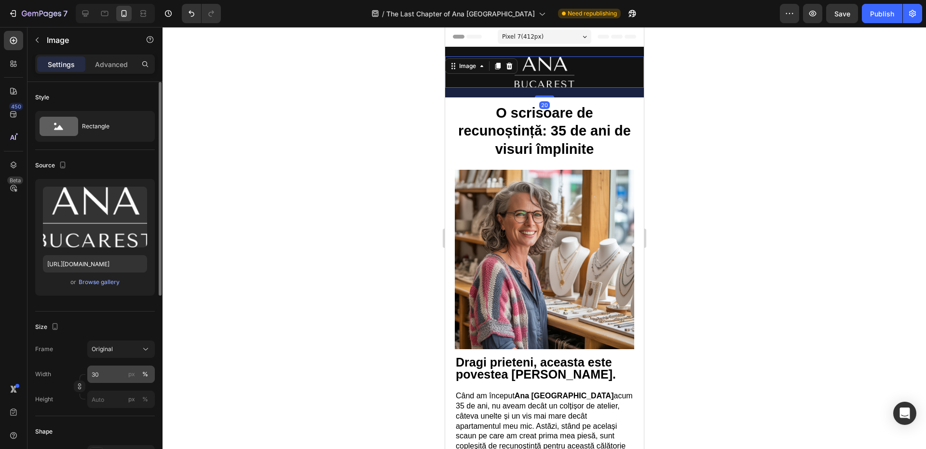
scroll to position [96, 0]
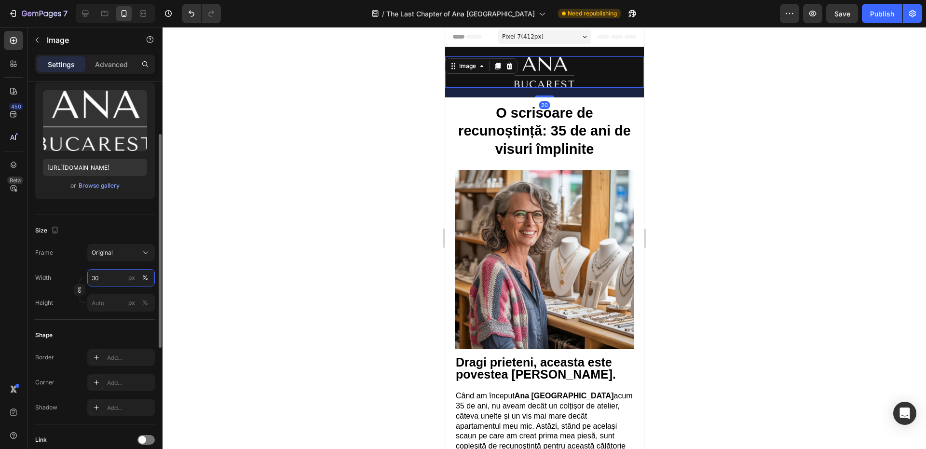
click at [110, 280] on input "30" at bounding box center [121, 277] width 68 height 17
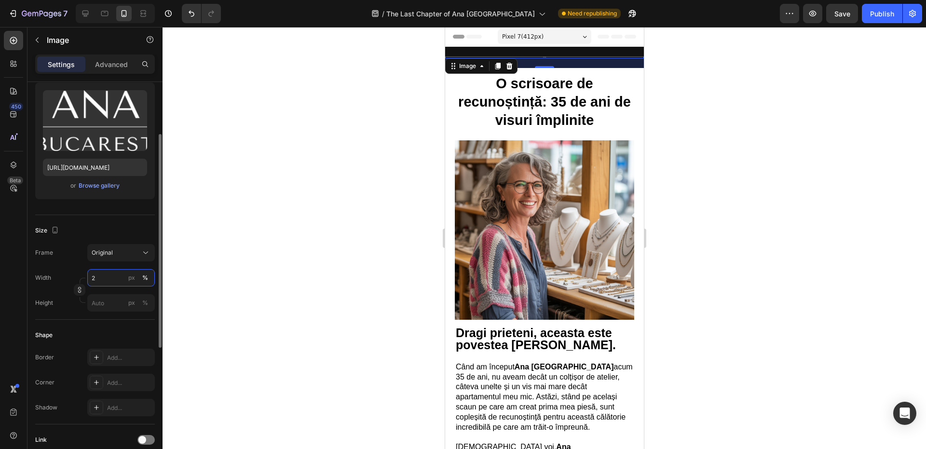
type input "25"
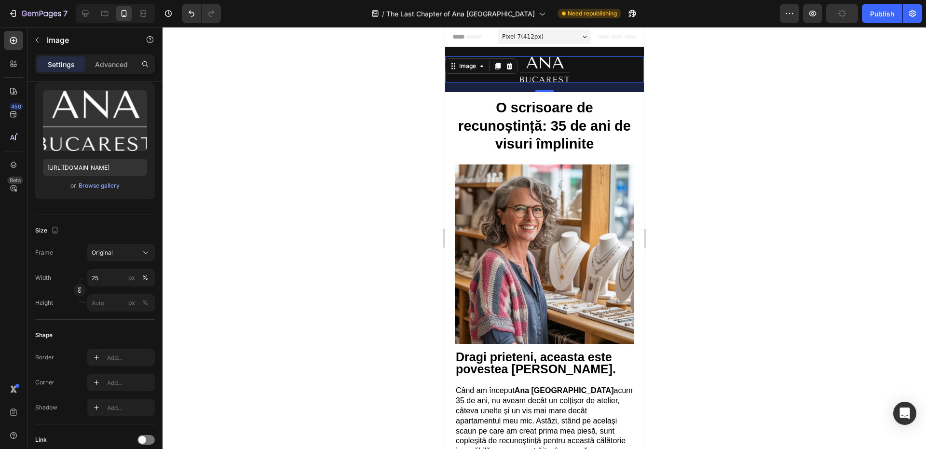
click at [242, 193] on div at bounding box center [545, 238] width 764 height 422
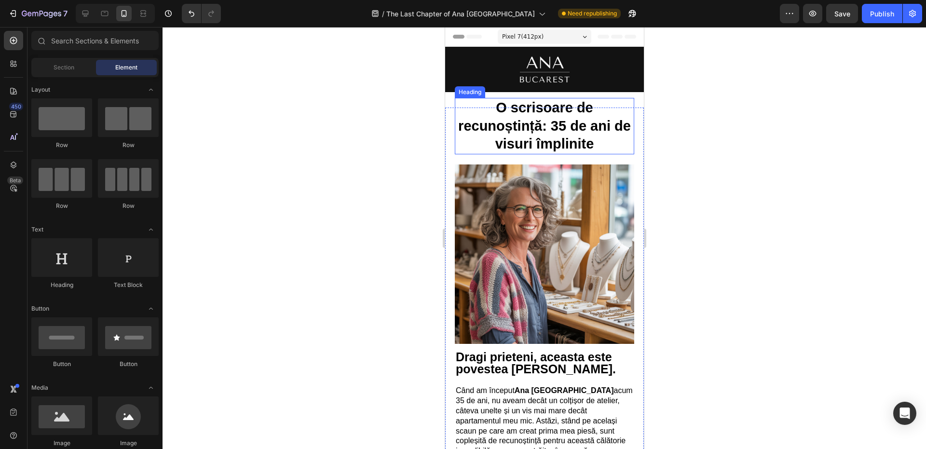
click at [595, 139] on strong "O scrisoare de recunoștință: 35 de ani de visuri împlinite" at bounding box center [544, 126] width 173 height 52
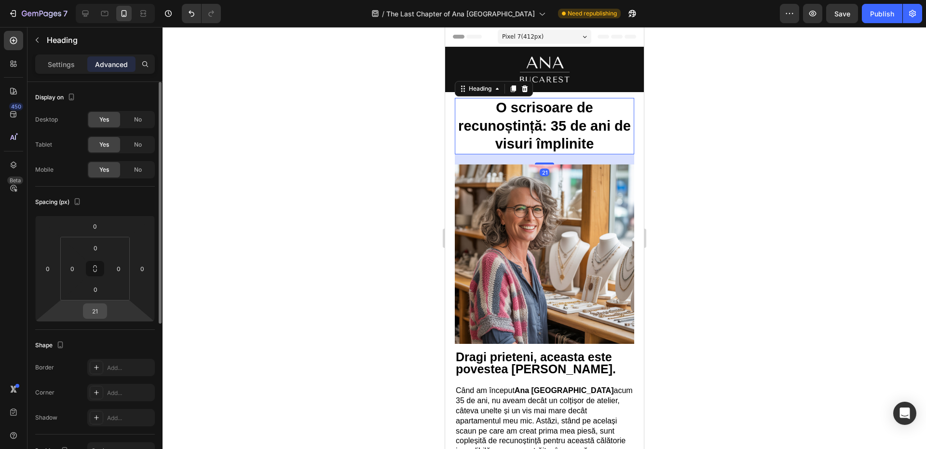
click at [107, 310] on div "21" at bounding box center [95, 310] width 24 height 15
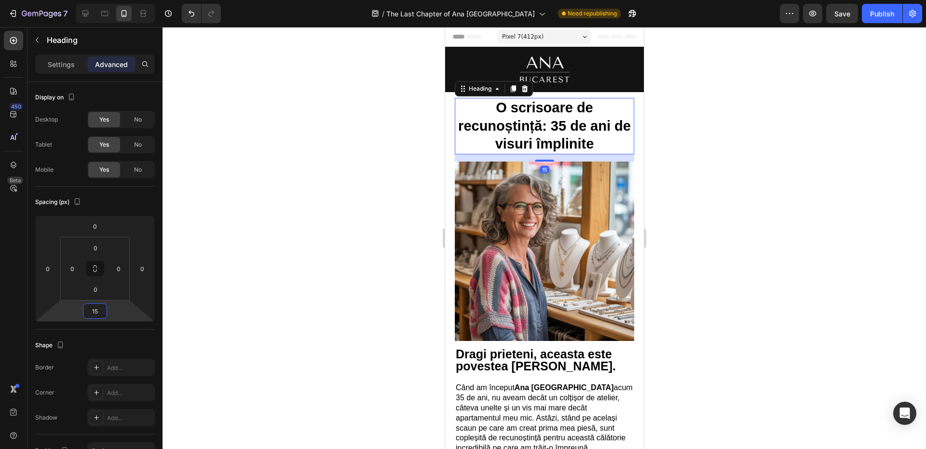
type input "13"
click at [122, 0] on html "7 Version history / The Last Chapter of Ana Bucarest Need republishing Preview …" at bounding box center [463, 0] width 926 height 0
click at [210, 232] on div at bounding box center [545, 238] width 764 height 422
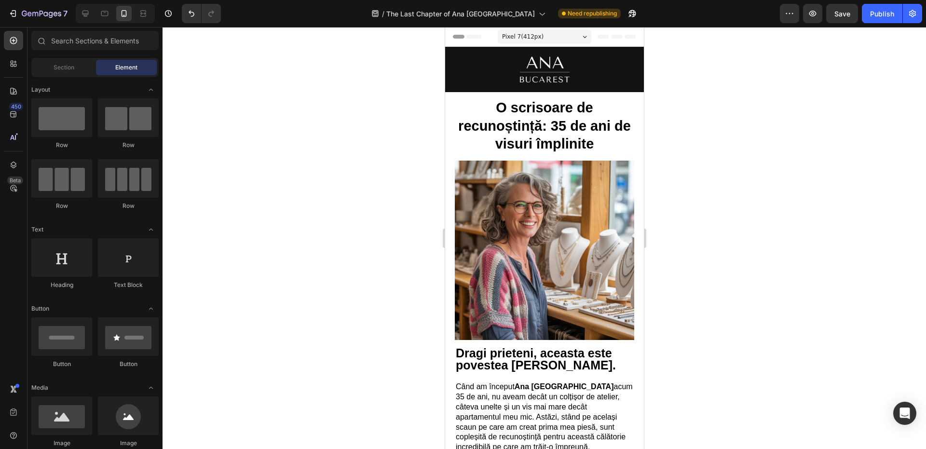
click at [212, 230] on div at bounding box center [545, 238] width 764 height 422
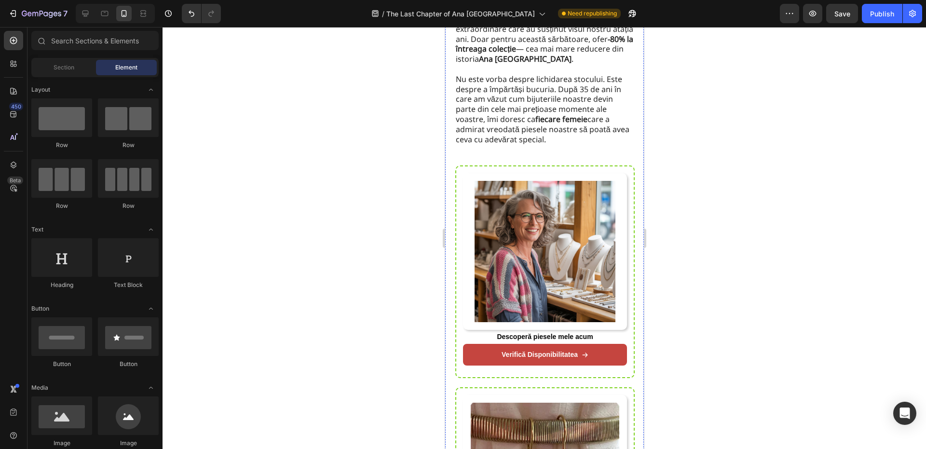
scroll to position [3184, 0]
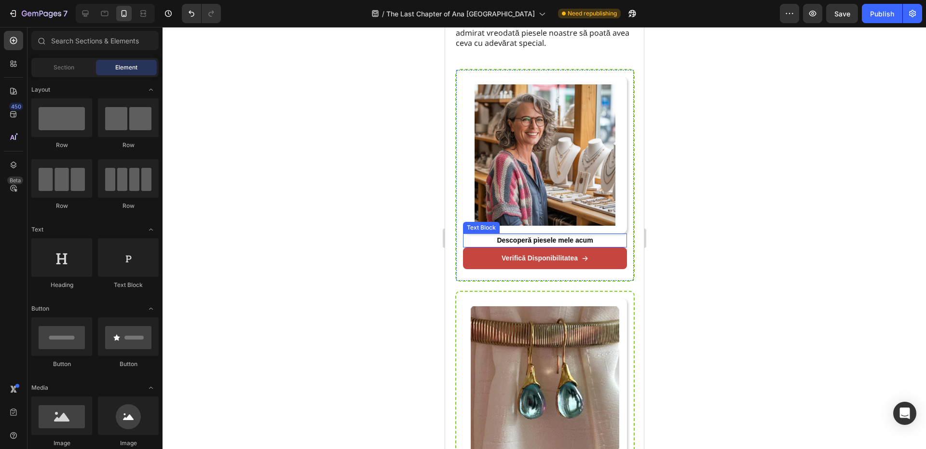
click at [576, 236] on strong "Descoperă piesele mele acum" at bounding box center [544, 240] width 96 height 8
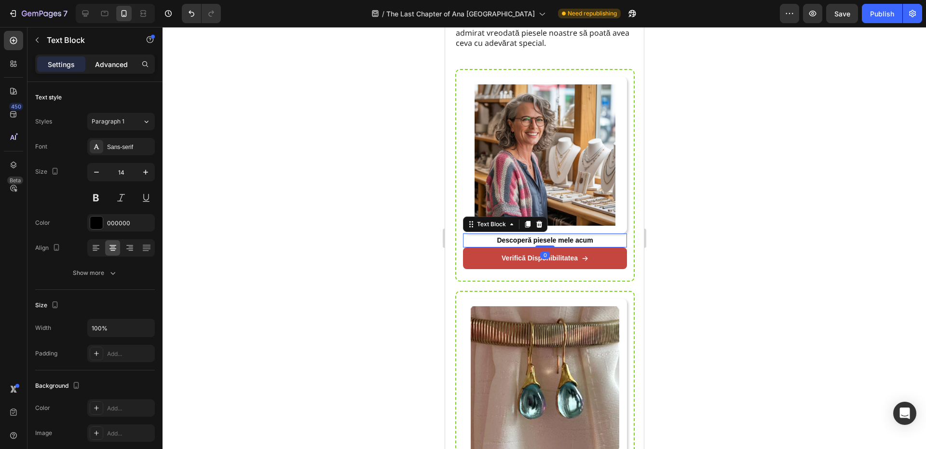
click at [110, 70] on div "Advanced" at bounding box center [111, 63] width 48 height 15
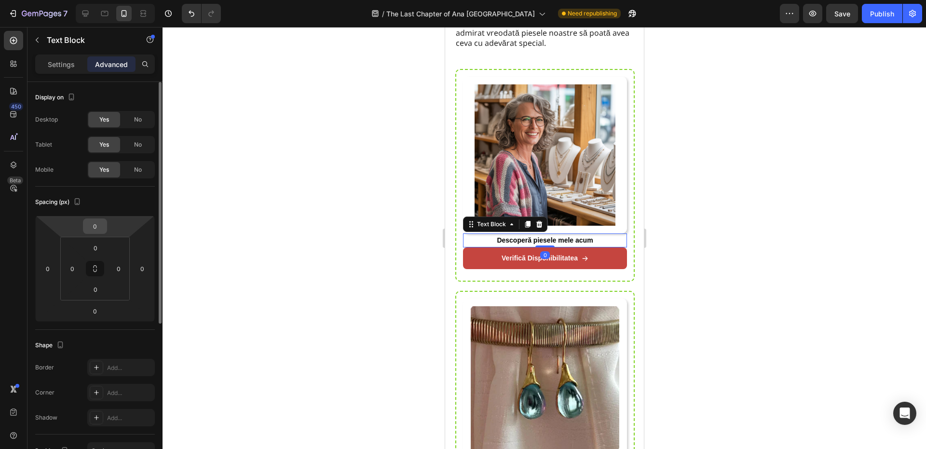
click at [107, 228] on div "0" at bounding box center [95, 226] width 24 height 15
click at [104, 227] on input "0" at bounding box center [94, 226] width 19 height 14
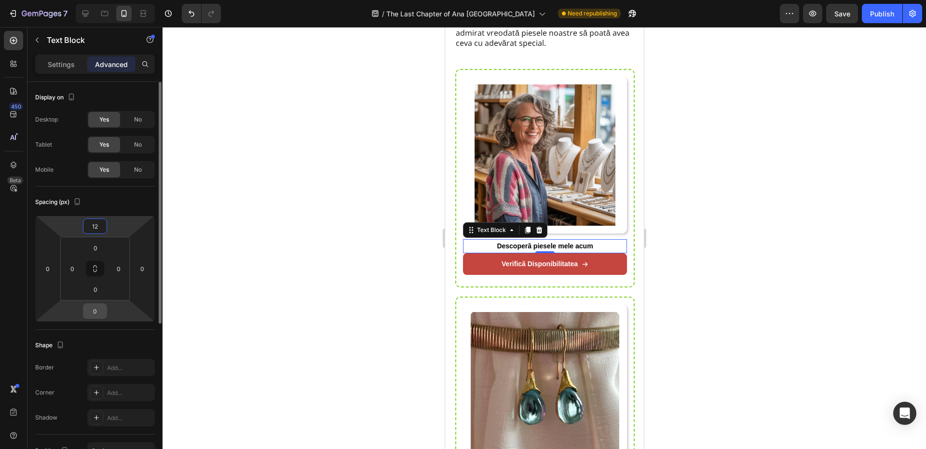
type input "12"
click at [99, 311] on input "0" at bounding box center [94, 311] width 19 height 14
type input "12"
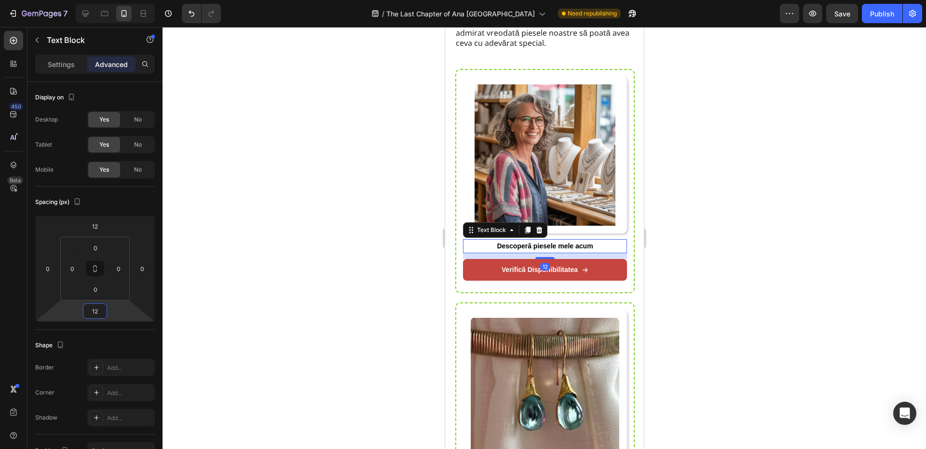
click at [173, 277] on div at bounding box center [545, 238] width 764 height 422
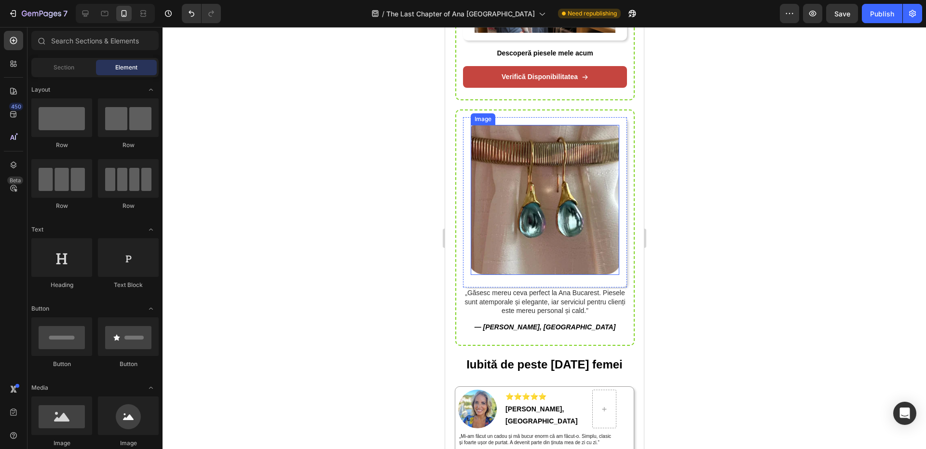
scroll to position [3474, 0]
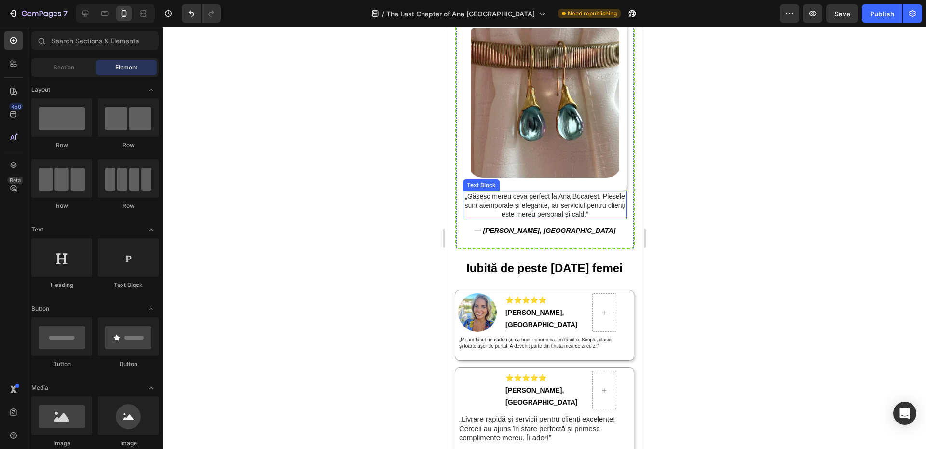
click at [559, 193] on span "„Găsesc mereu ceva perfect la Ana Bucarest. Piesele sunt atemporale și elegante…" at bounding box center [544, 205] width 161 height 25
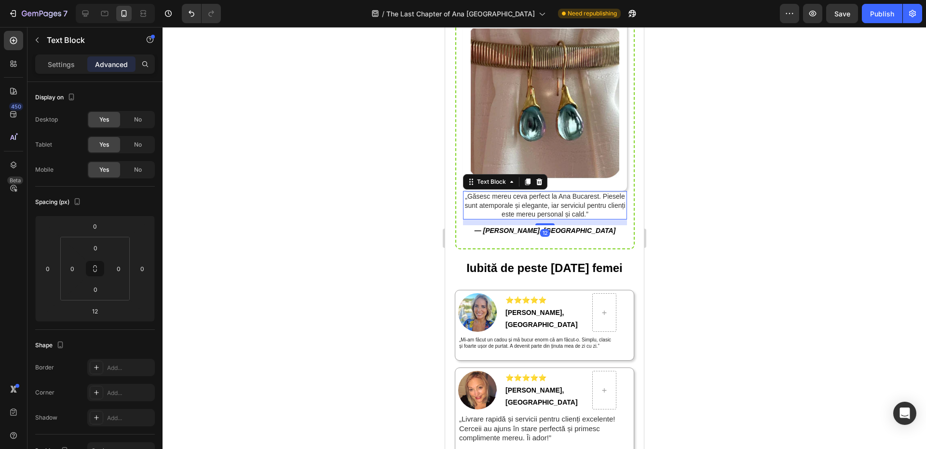
click at [129, 64] on div "Advanced" at bounding box center [111, 63] width 48 height 15
click at [99, 226] on input "0" at bounding box center [94, 226] width 19 height 14
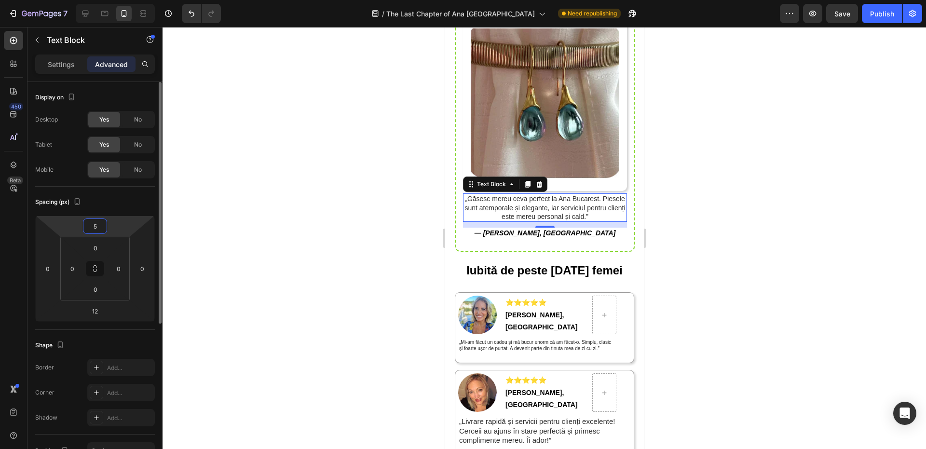
click at [99, 226] on input "5" at bounding box center [94, 226] width 19 height 14
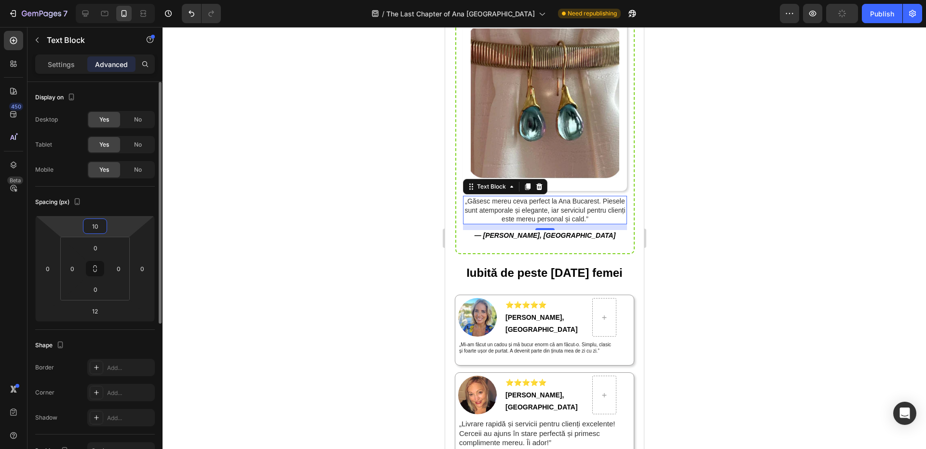
type input "10"
click at [128, 209] on div "Spacing (px)" at bounding box center [95, 201] width 120 height 15
click at [250, 200] on div at bounding box center [545, 238] width 764 height 422
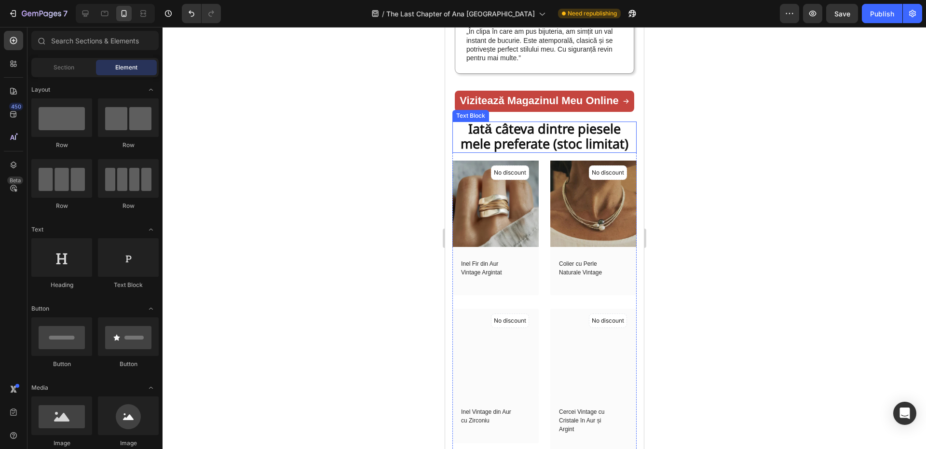
scroll to position [4053, 0]
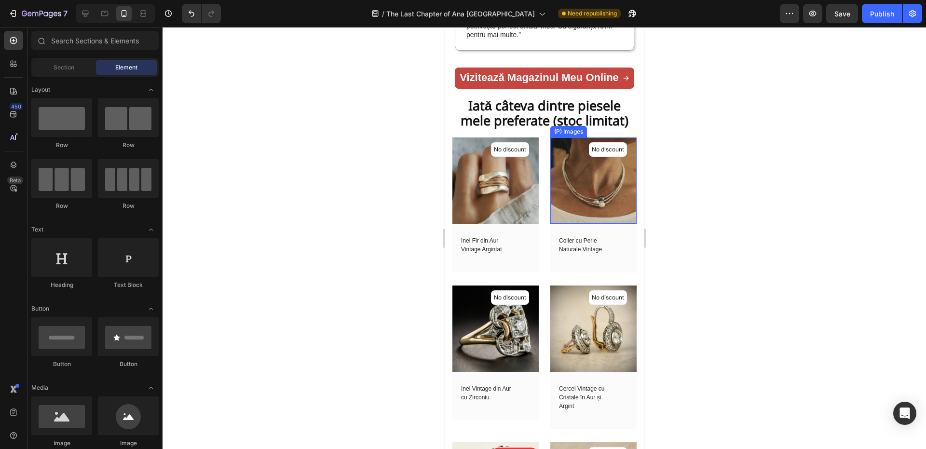
click at [550, 224] on img at bounding box center [593, 181] width 86 height 86
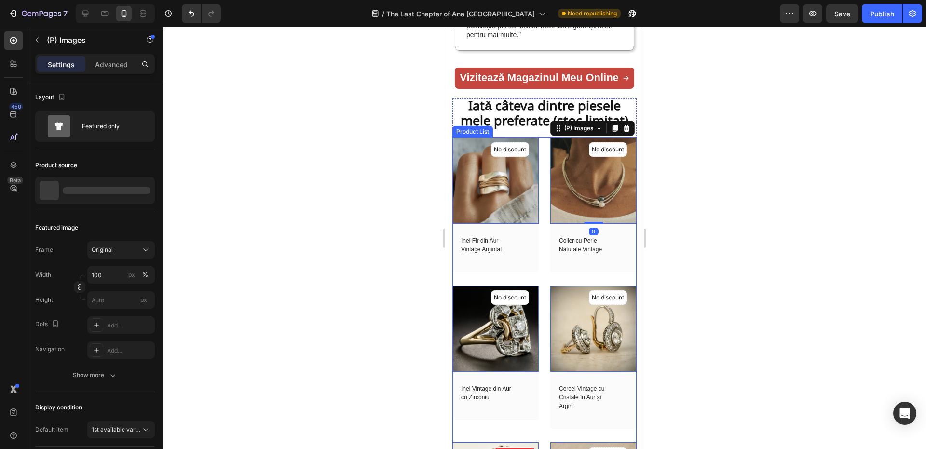
click at [543, 255] on div "No discount Not be displayed when published (P) Tag (P) Images 0 Row Inel Fir d…" at bounding box center [544, 432] width 184 height 588
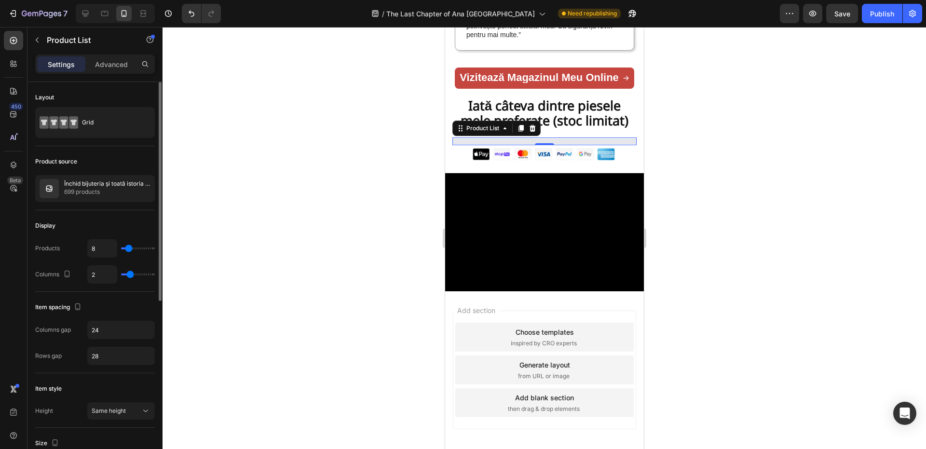
type input "15"
type input "16"
click at [133, 249] on input "range" at bounding box center [138, 249] width 34 height 2
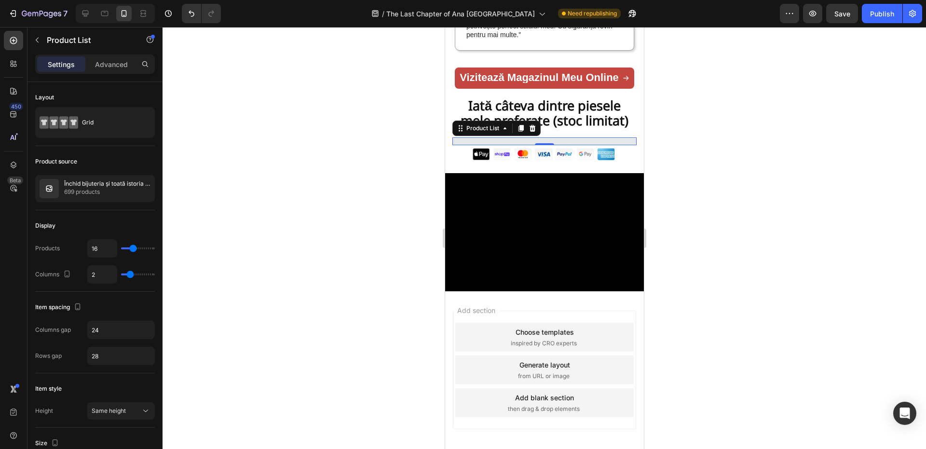
click at [187, 223] on div at bounding box center [545, 238] width 764 height 422
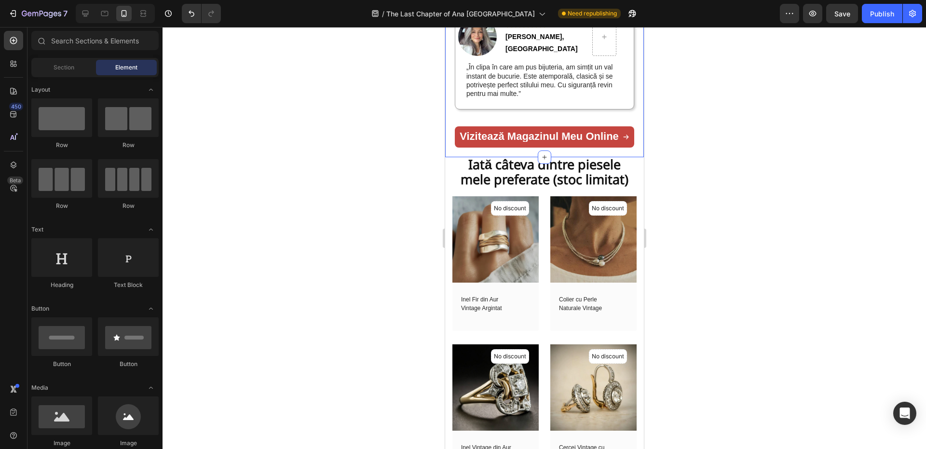
scroll to position [3956, 0]
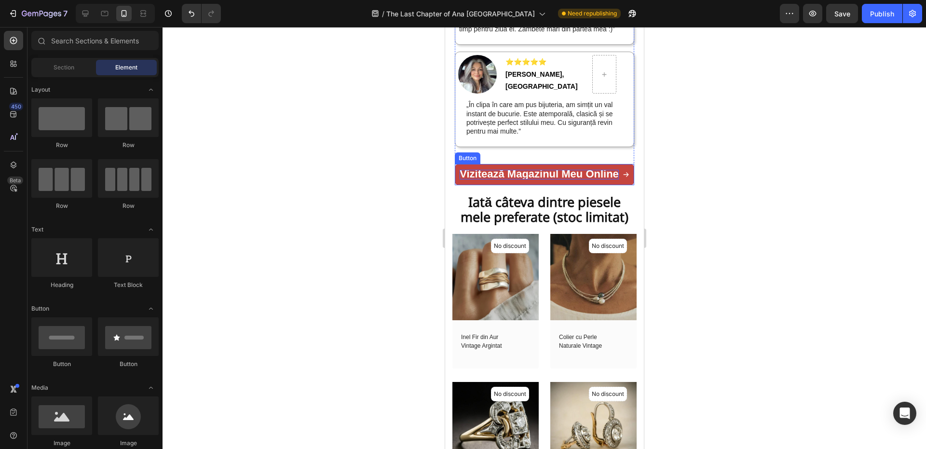
click at [566, 180] on strong "Vizitează magazinul meu online" at bounding box center [538, 174] width 159 height 12
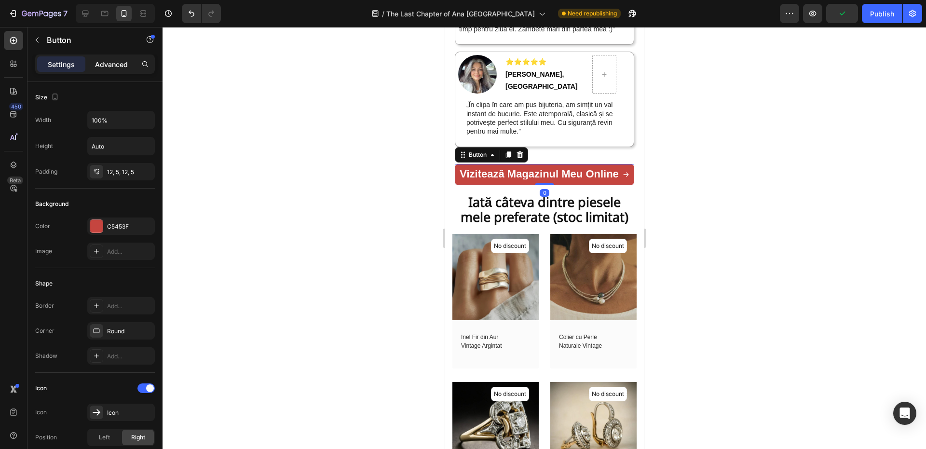
click at [113, 62] on p "Advanced" at bounding box center [111, 64] width 33 height 10
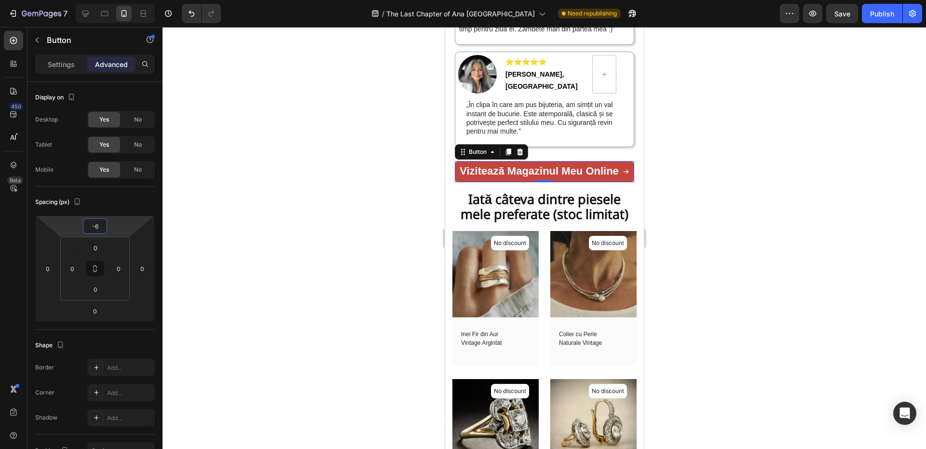
type input "-4"
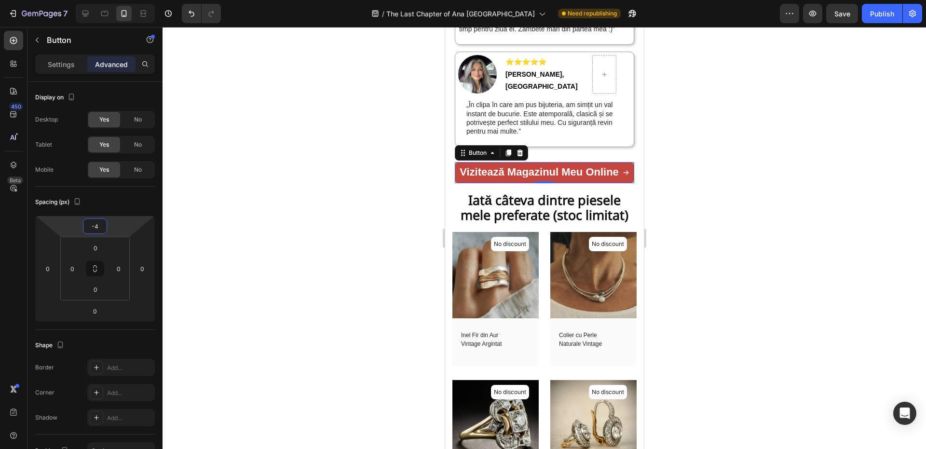
click at [113, 0] on html "7 Version history / The Last Chapter of Ana Bucarest Need republishing Preview …" at bounding box center [463, 0] width 926 height 0
click at [427, 162] on div at bounding box center [545, 238] width 764 height 422
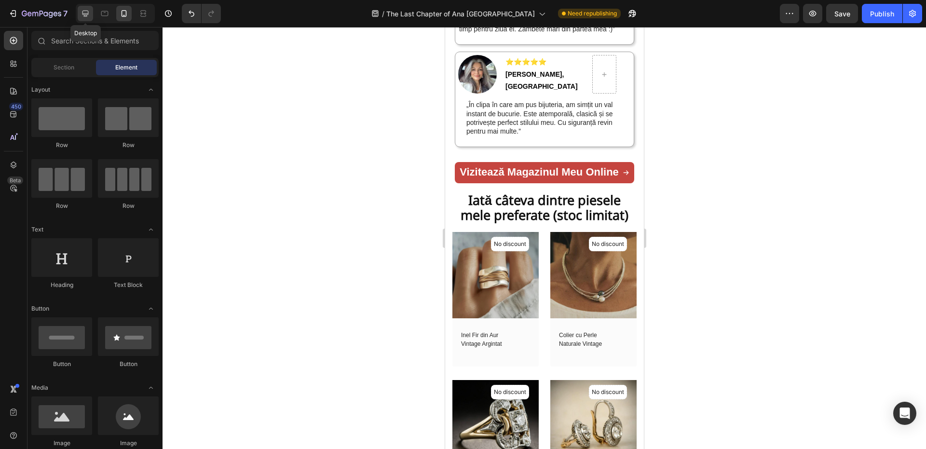
click at [83, 18] on icon at bounding box center [86, 14] width 10 height 10
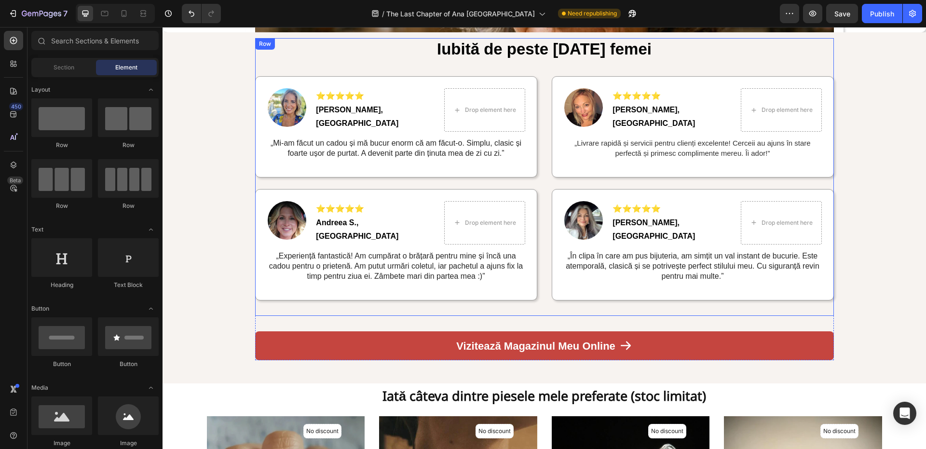
scroll to position [3660, 0]
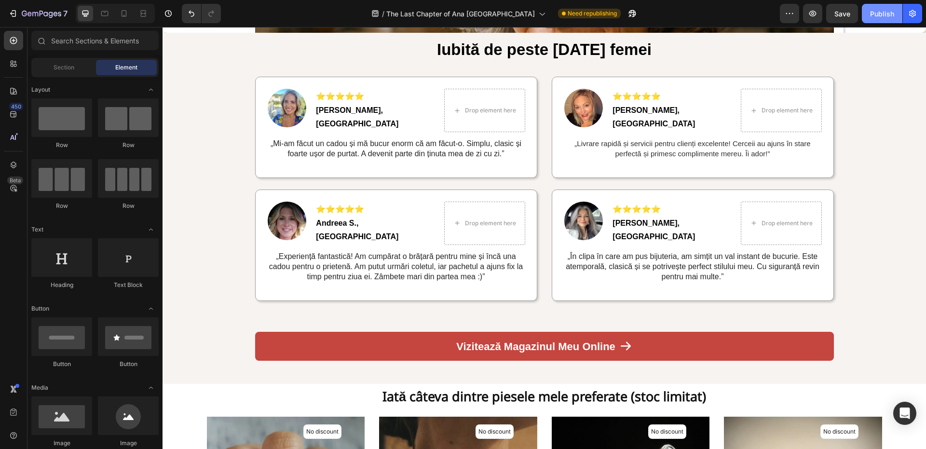
drag, startPoint x: 888, startPoint y: 11, endPoint x: 871, endPoint y: 16, distance: 18.3
click at [888, 11] on div "Publish" at bounding box center [882, 14] width 24 height 10
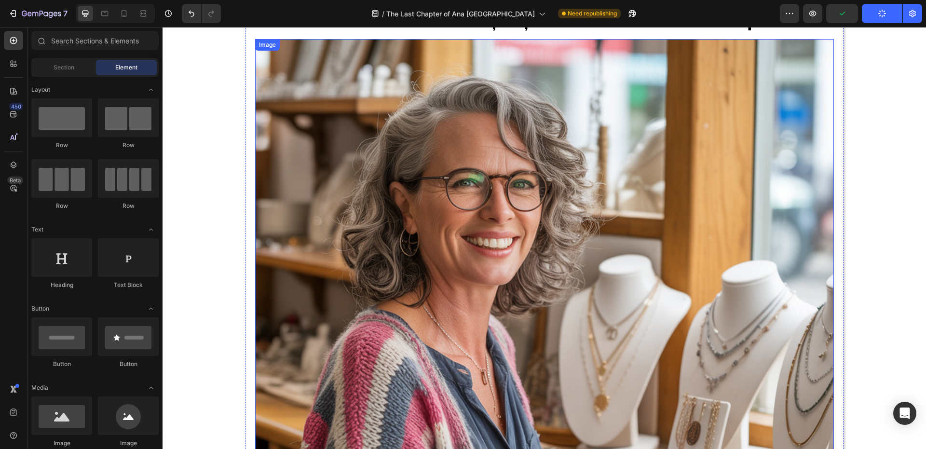
scroll to position [0, 0]
